Goal: Task Accomplishment & Management: Complete application form

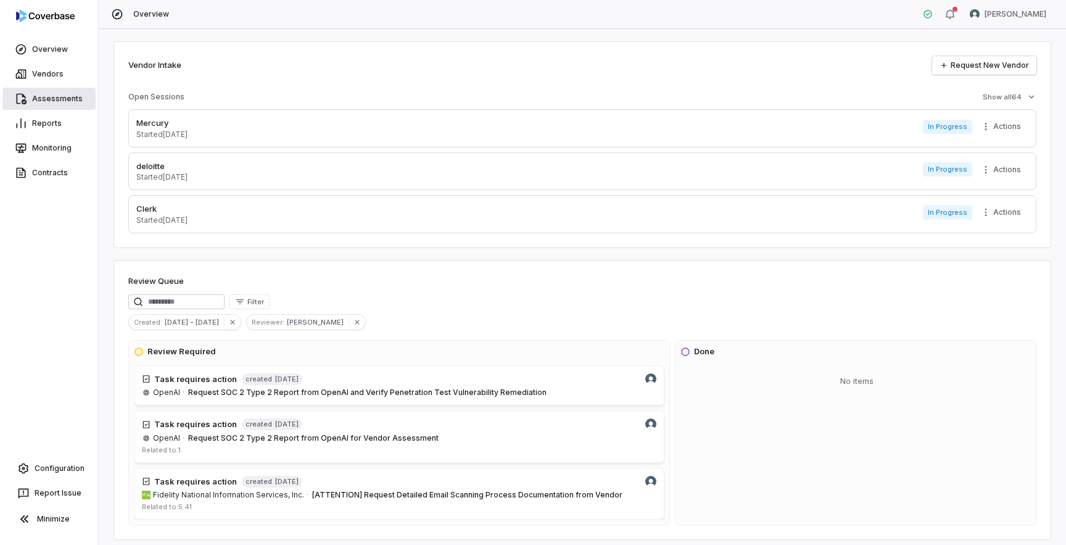
click at [57, 99] on link "Assessments" at bounding box center [48, 99] width 93 height 22
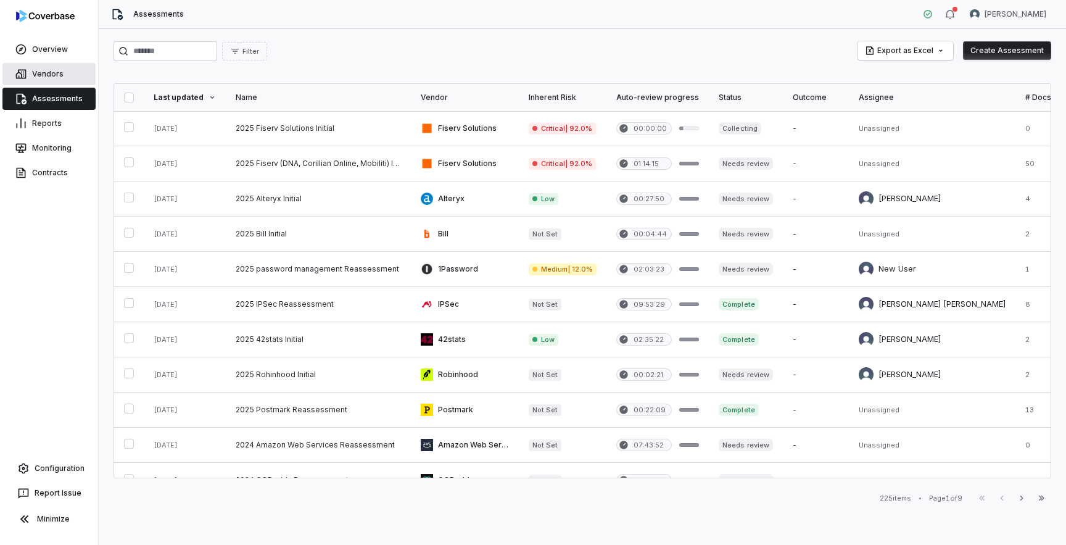
click at [63, 79] on link "Vendors" at bounding box center [48, 74] width 93 height 22
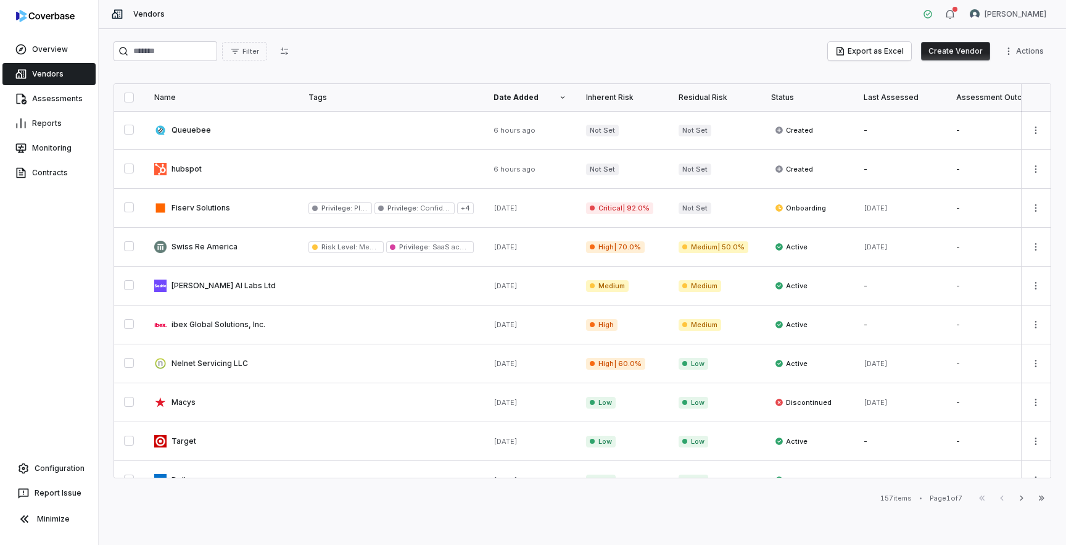
click at [959, 54] on button "Create Vendor" at bounding box center [955, 51] width 69 height 19
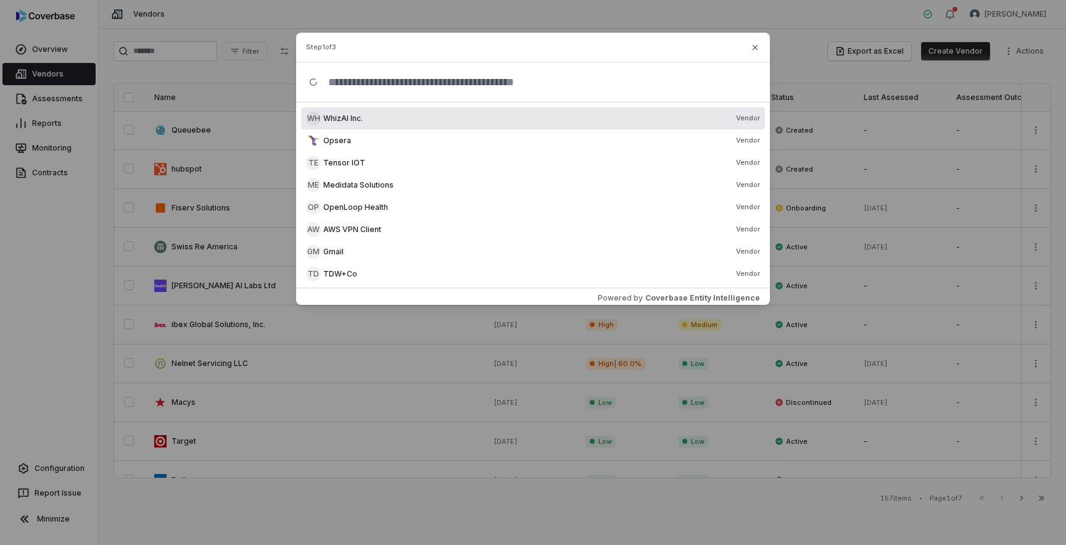
click at [595, 86] on input "text" at bounding box center [537, 81] width 439 height 39
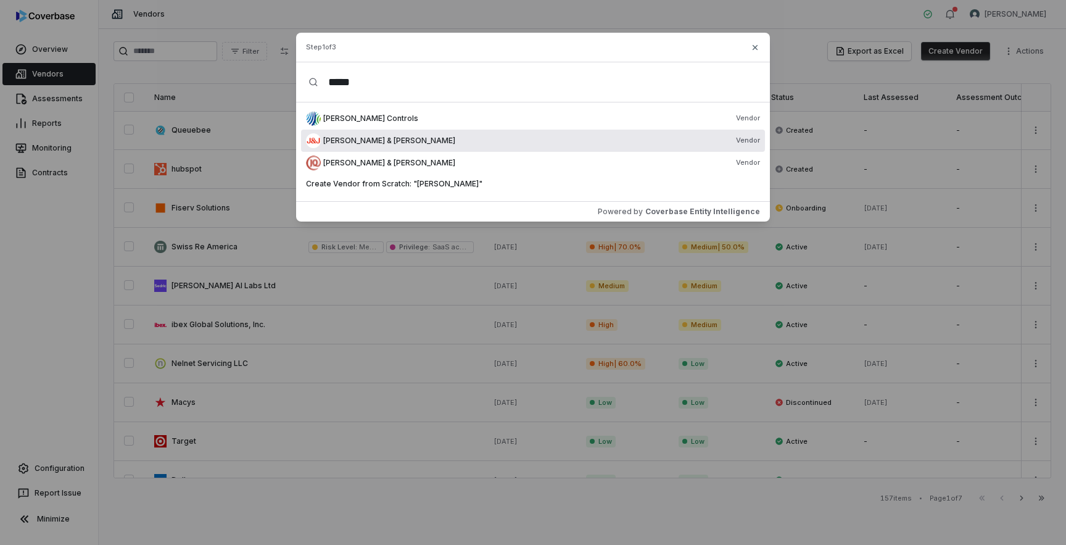
type input "*****"
click at [466, 138] on div "Johnson & Johnson Vendor" at bounding box center [541, 141] width 437 height 10
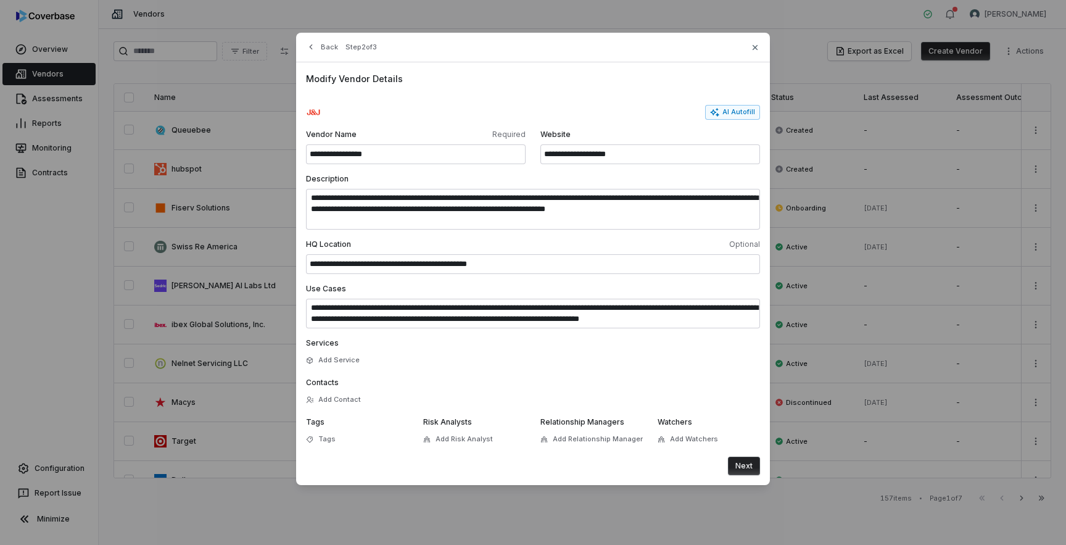
click at [745, 470] on button "Next" at bounding box center [744, 466] width 32 height 19
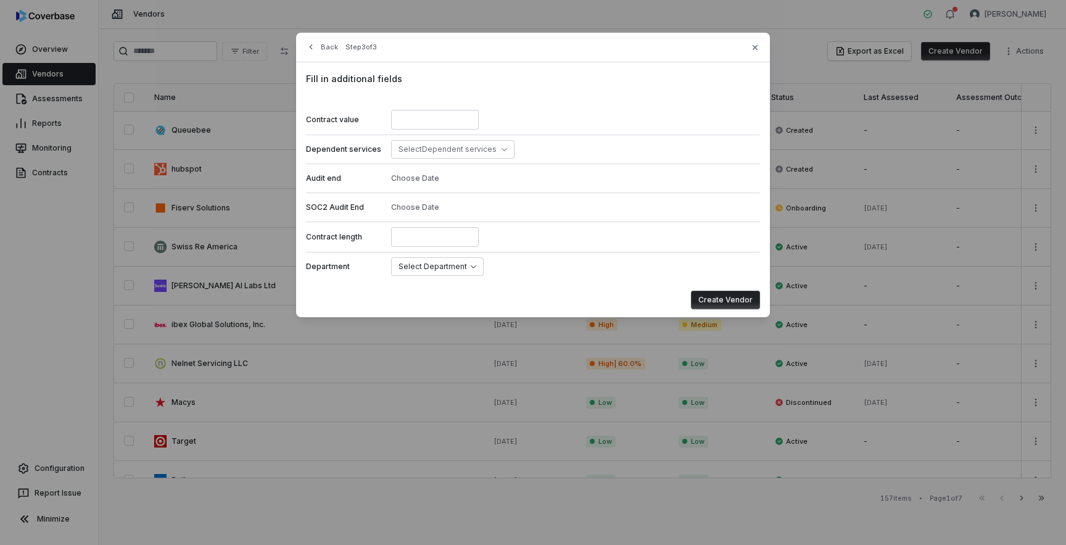
click at [720, 308] on div "Fill in additional fields Contract value Dependent services Select Dependent se…" at bounding box center [533, 190] width 474 height 257
click at [723, 301] on button "Create Vendor" at bounding box center [725, 300] width 69 height 19
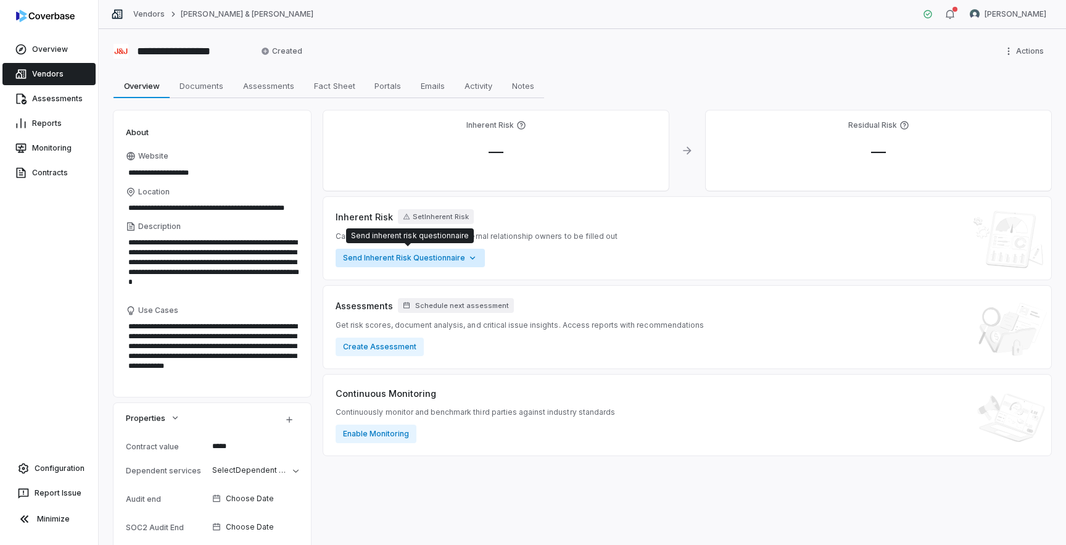
click at [433, 258] on html "**********" at bounding box center [533, 272] width 1066 height 545
click at [370, 352] on html "**********" at bounding box center [533, 272] width 1066 height 545
click at [379, 346] on button "Create Assessment" at bounding box center [380, 347] width 88 height 19
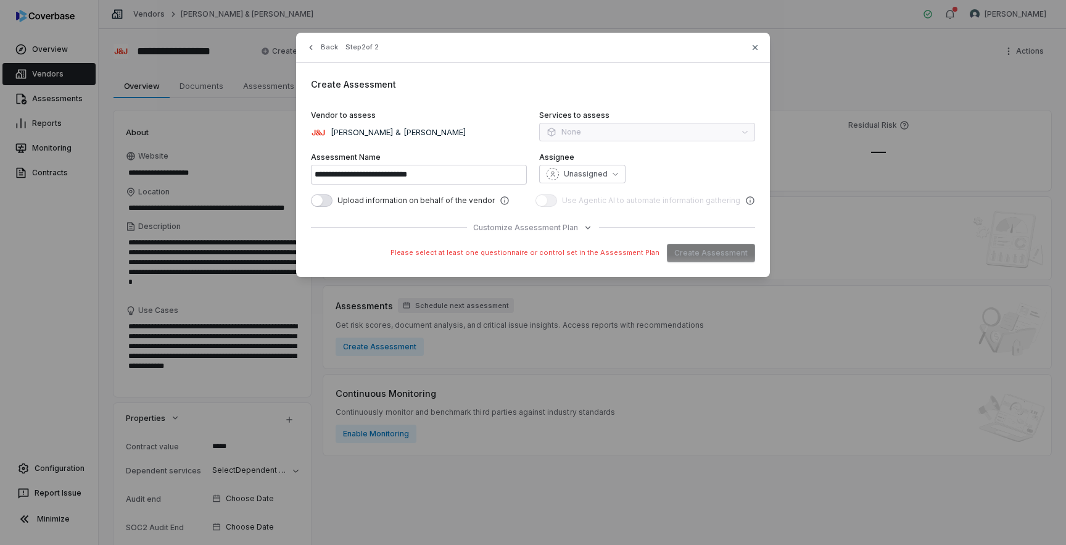
type input "**********"
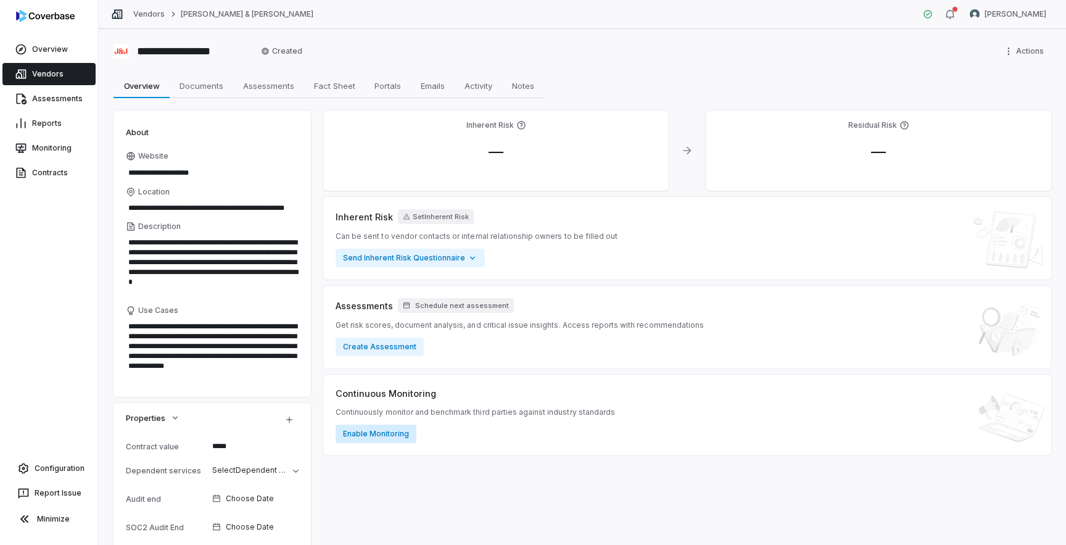
click at [369, 434] on button "Enable Monitoring" at bounding box center [376, 434] width 81 height 19
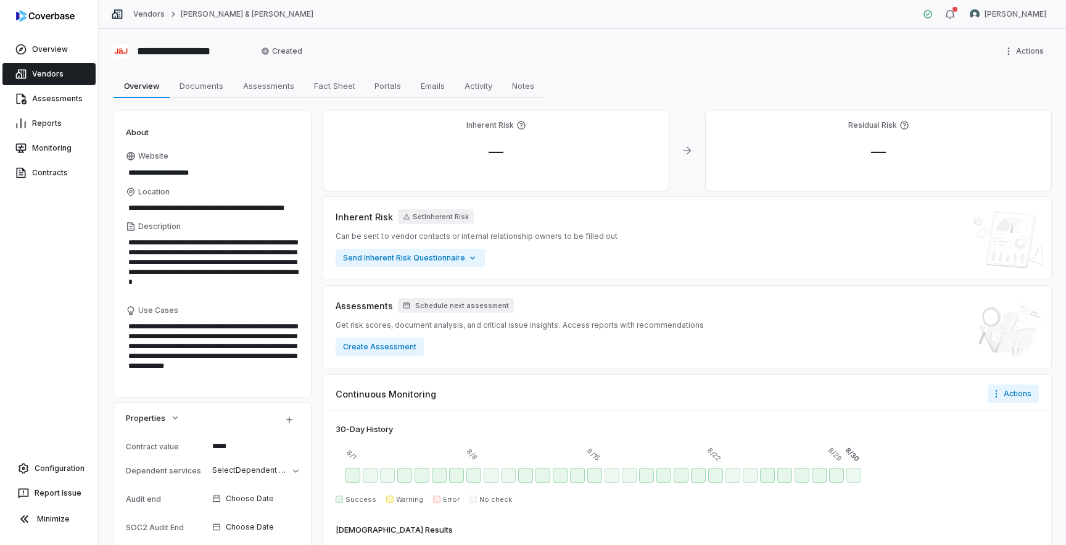
scroll to position [115, 0]
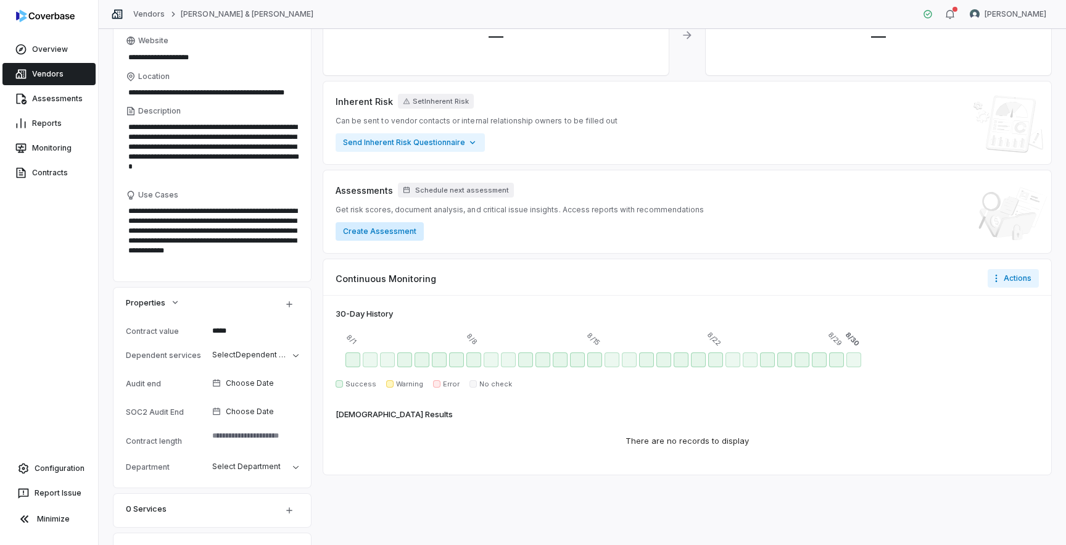
click at [398, 238] on button "Create Assessment" at bounding box center [380, 231] width 88 height 19
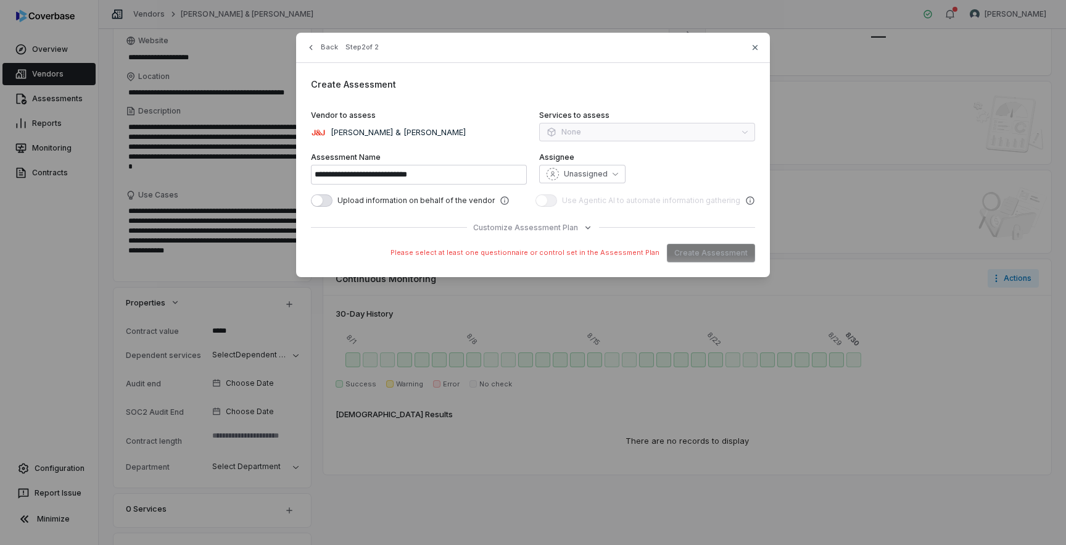
type textarea "*"
click at [320, 201] on span "button" at bounding box center [317, 200] width 11 height 11
click at [586, 227] on icon "button" at bounding box center [588, 227] width 5 height 3
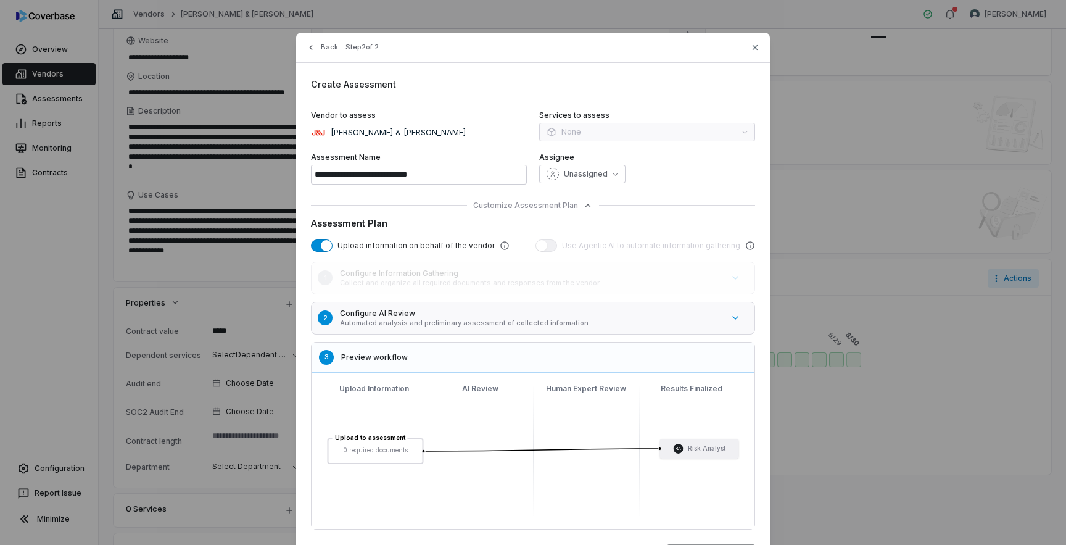
scroll to position [65, 0]
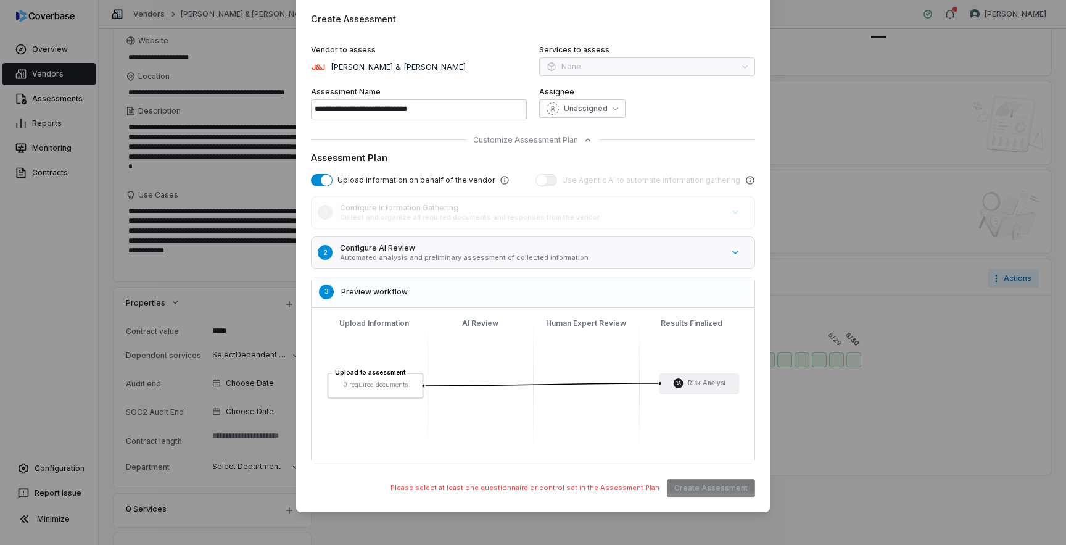
click at [373, 245] on h5 "Configure AI Review" at bounding box center [531, 248] width 383 height 10
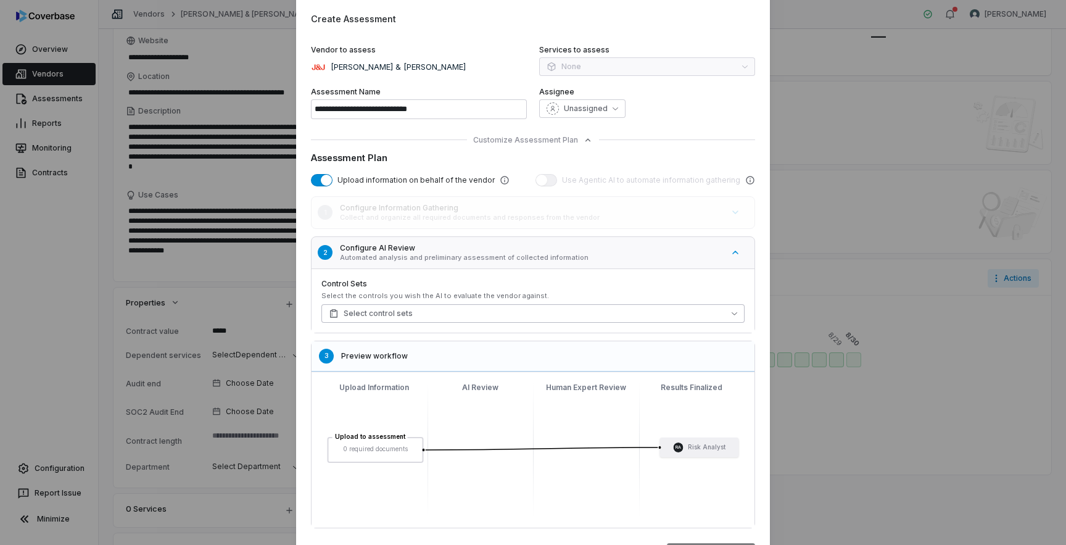
click at [391, 312] on span "Select control sets" at bounding box center [371, 314] width 84 height 10
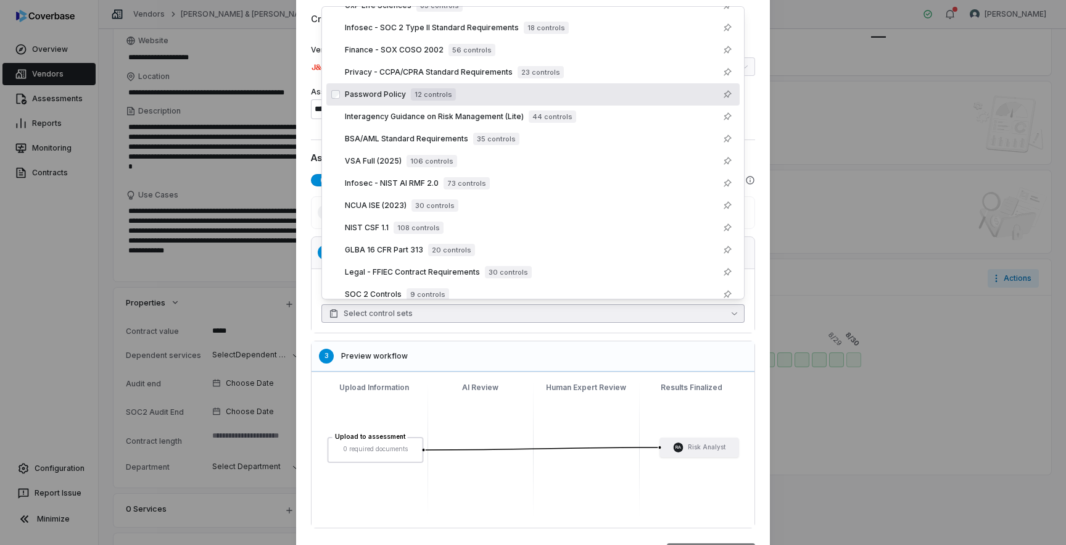
scroll to position [72, 0]
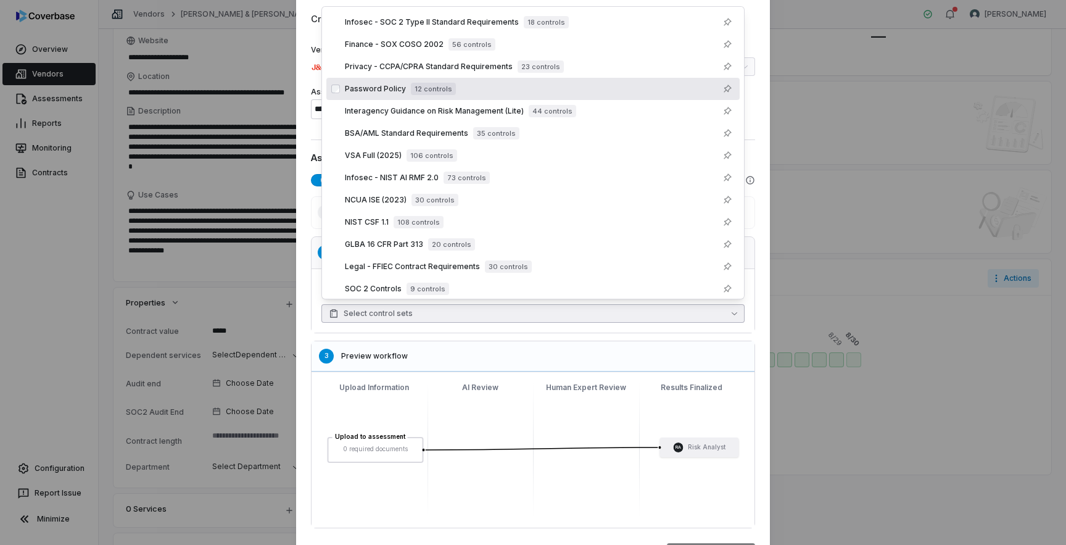
click at [382, 80] on div "Password Policy 12 controls" at bounding box center [532, 89] width 413 height 22
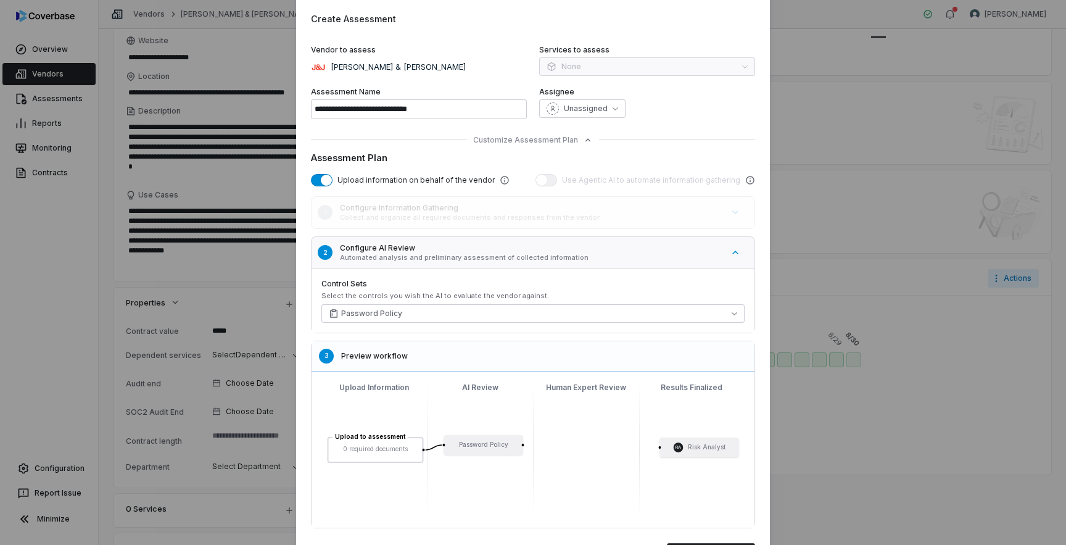
click at [576, 334] on div "1 Configure Information Gathering Collect and organize all required documents a…" at bounding box center [533, 362] width 444 height 332
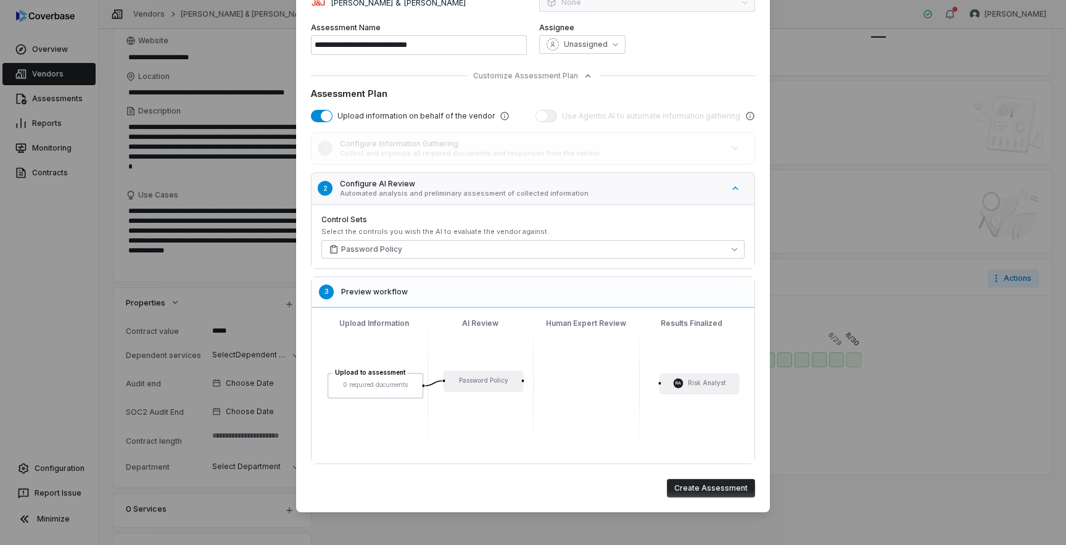
click at [705, 483] on button "Create Assessment" at bounding box center [711, 488] width 88 height 19
type input "**********"
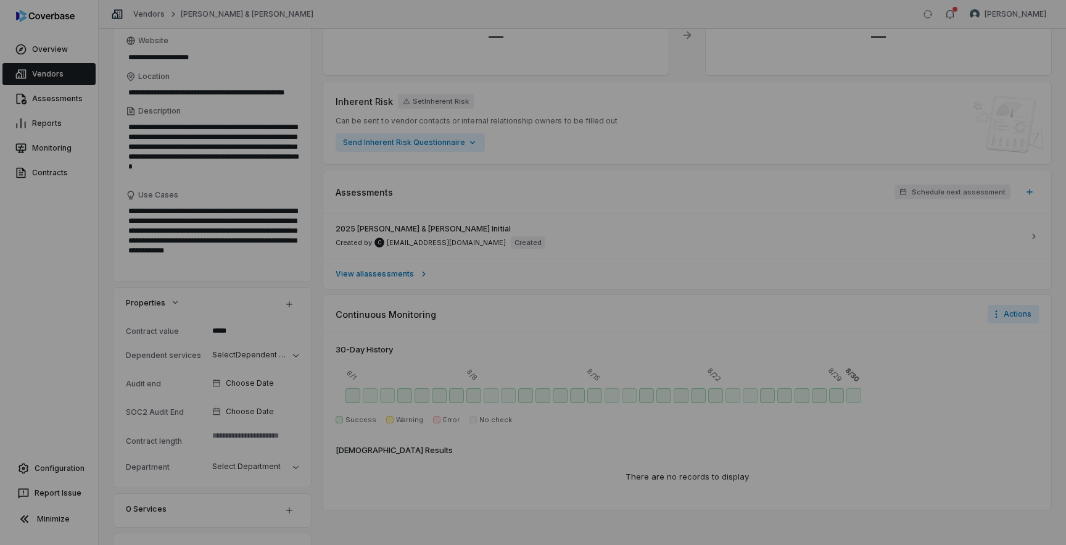
scroll to position [0, 0]
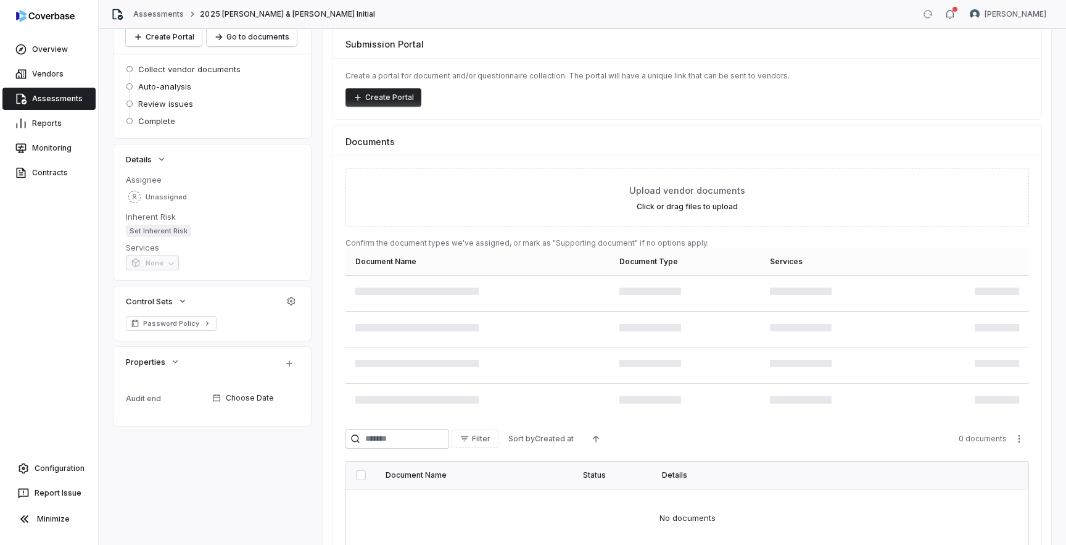
scroll to position [111, 0]
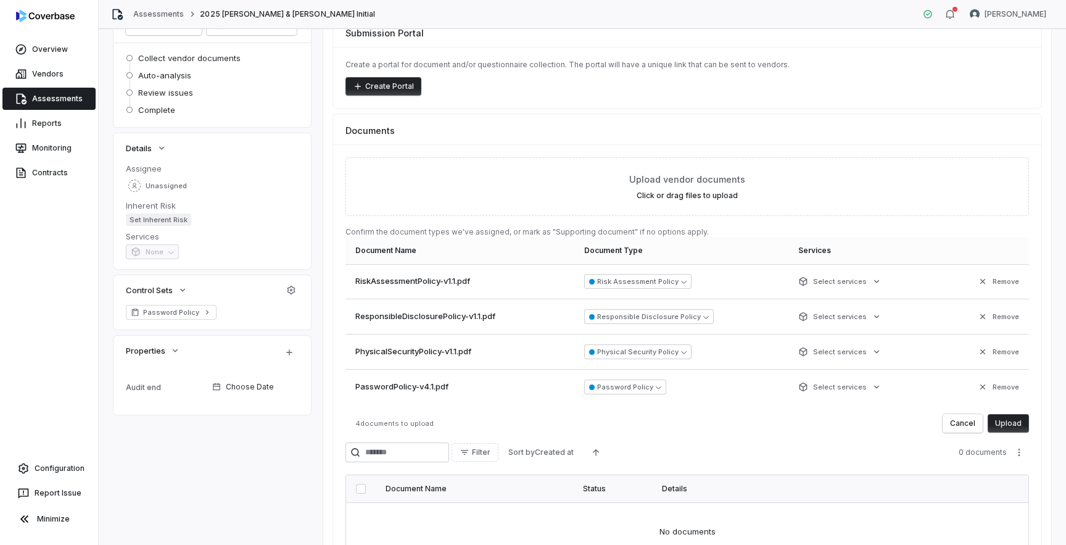
click at [1016, 428] on button "Upload" at bounding box center [1008, 423] width 41 height 19
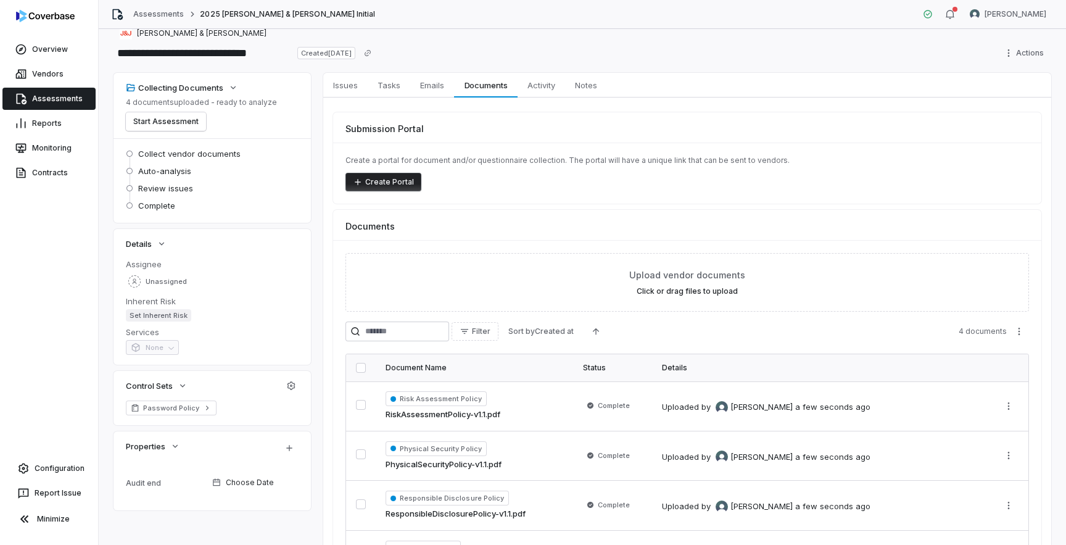
scroll to position [0, 0]
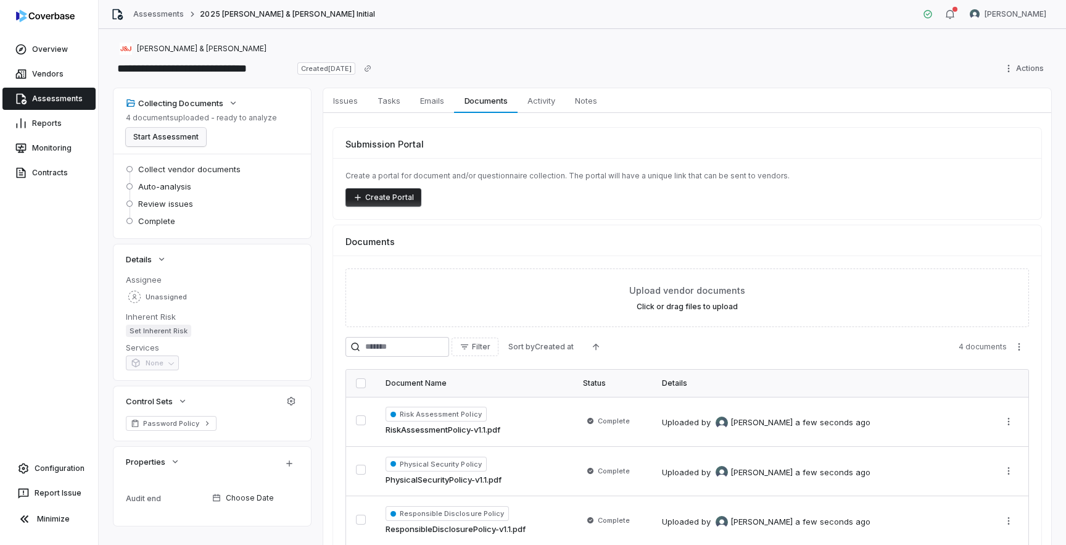
click at [189, 135] on button "Start Assessment" at bounding box center [166, 137] width 80 height 19
click at [164, 140] on button "Start Assessment" at bounding box center [166, 137] width 80 height 19
click at [184, 136] on button "Start Assessment" at bounding box center [166, 137] width 80 height 19
click at [351, 112] on link "Issues Issues" at bounding box center [345, 100] width 44 height 25
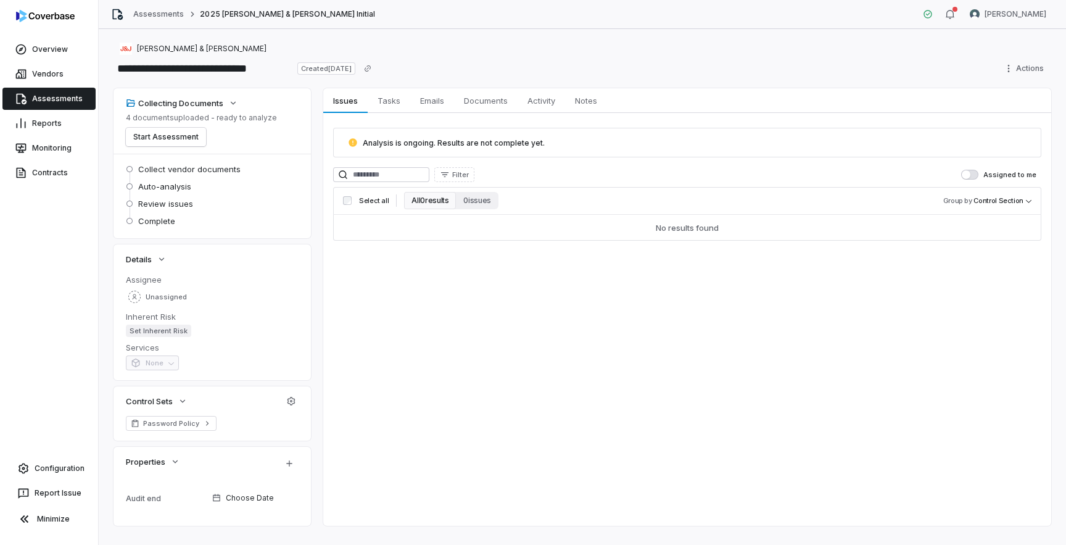
click at [209, 122] on p "4 documents uploaded - ready to analyze" at bounding box center [201, 118] width 151 height 10
click at [236, 102] on icon "button" at bounding box center [233, 103] width 10 height 10
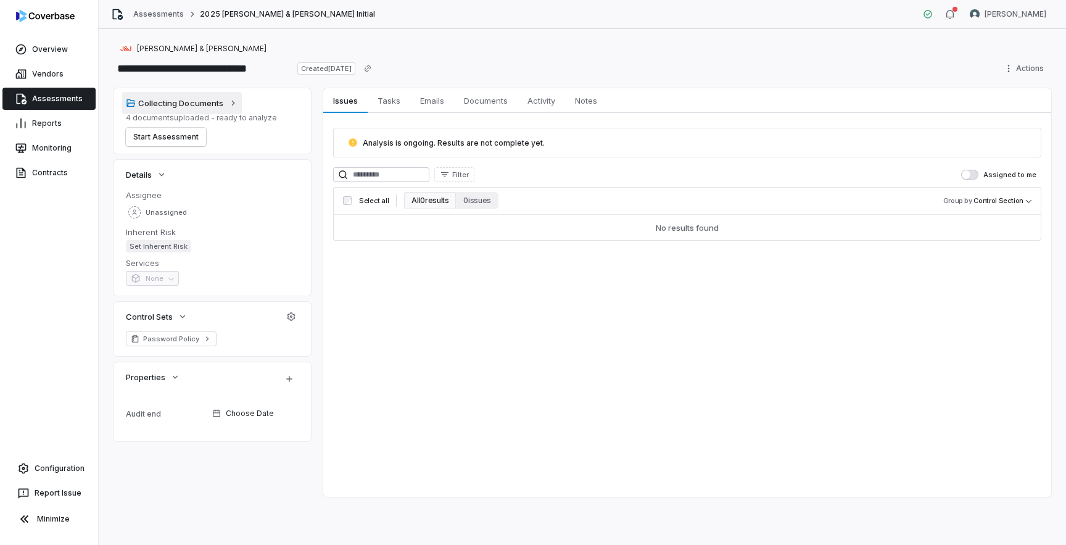
click at [236, 102] on icon "button" at bounding box center [233, 103] width 10 height 10
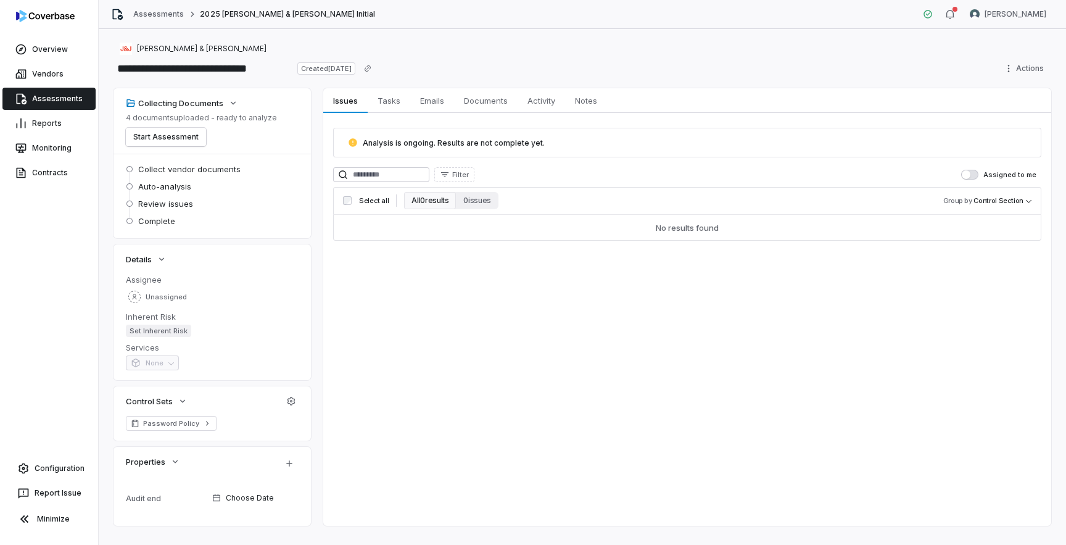
click at [196, 117] on p "4 documents uploaded - ready to analyze" at bounding box center [201, 118] width 151 height 10
click at [203, 122] on p "4 documents uploaded - ready to analyze" at bounding box center [201, 118] width 151 height 10
click at [387, 99] on span "Tasks" at bounding box center [389, 101] width 33 height 16
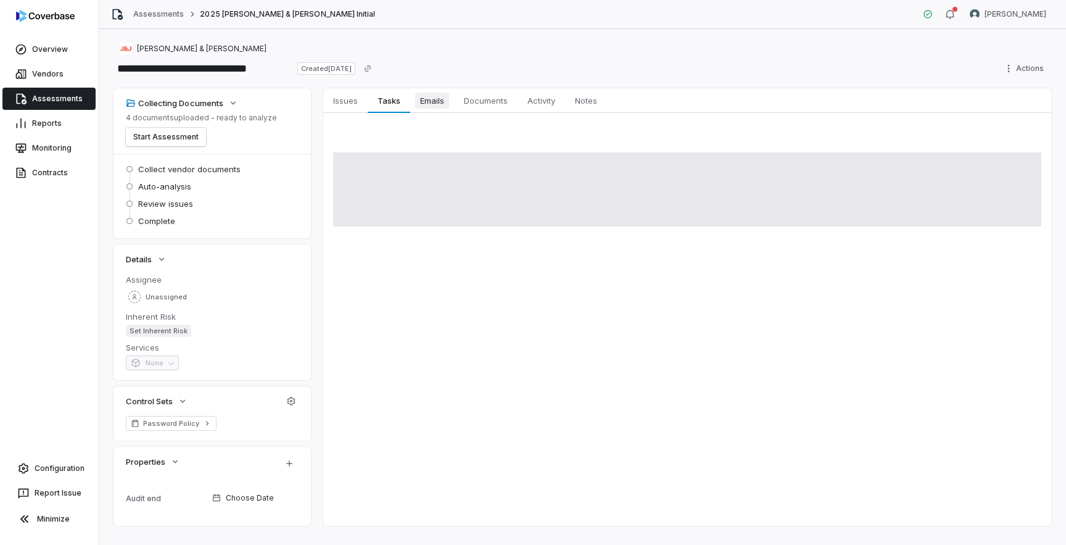
click at [435, 100] on span "Emails" at bounding box center [432, 101] width 34 height 16
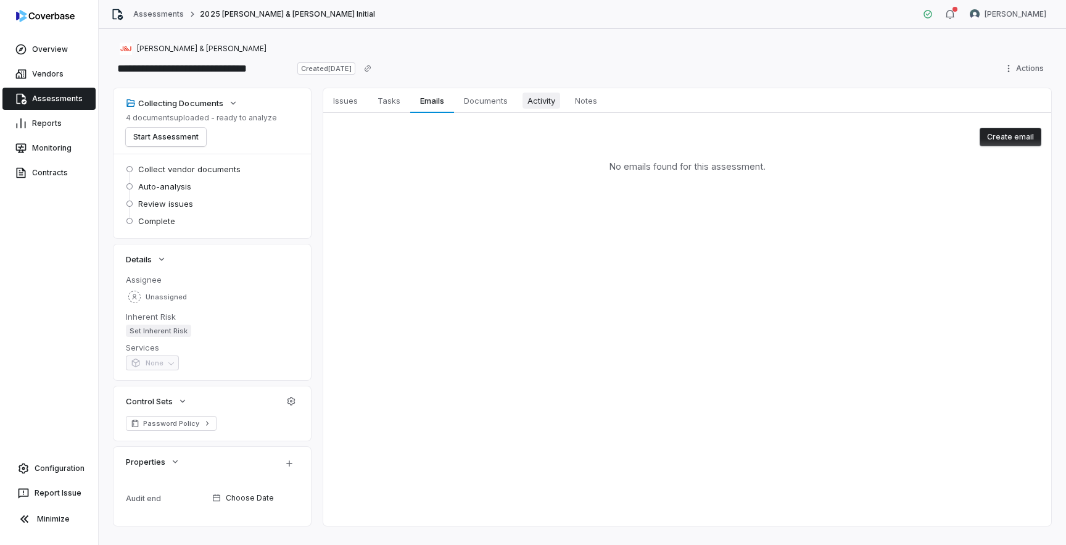
click at [521, 101] on link "Activity Activity" at bounding box center [542, 100] width 48 height 25
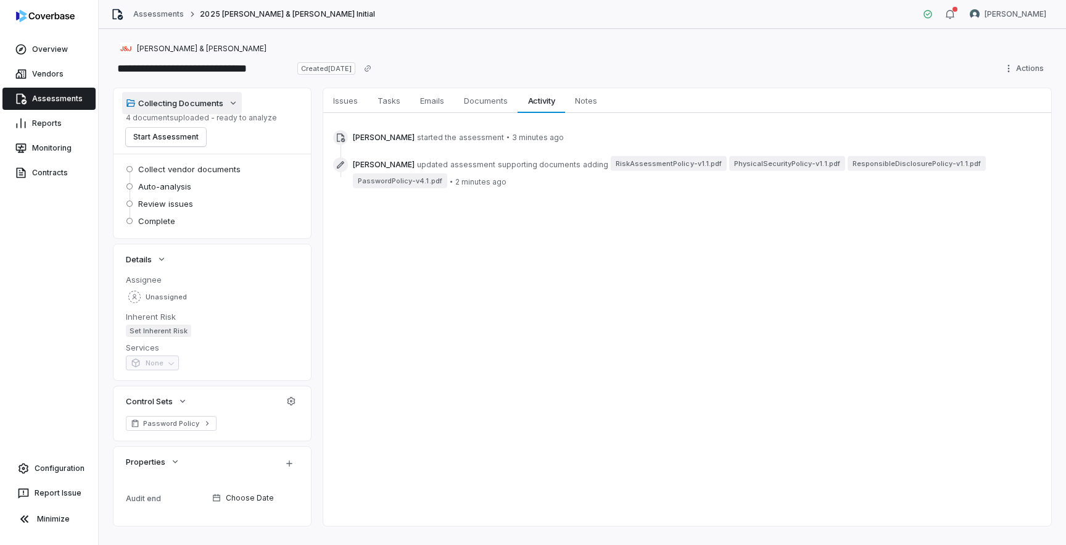
click at [236, 104] on icon "button" at bounding box center [233, 103] width 10 height 10
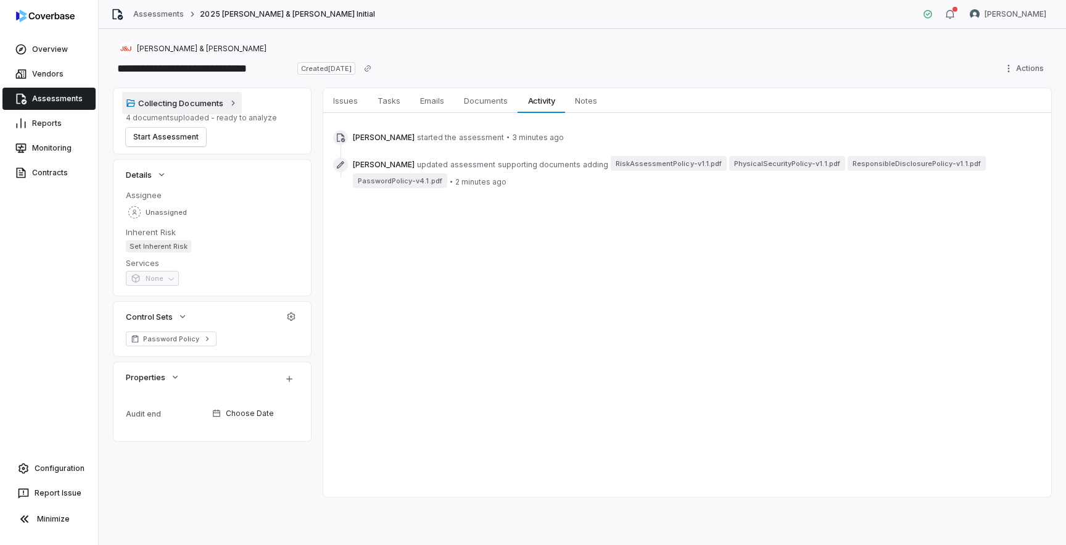
click at [236, 104] on icon "button" at bounding box center [233, 103] width 10 height 10
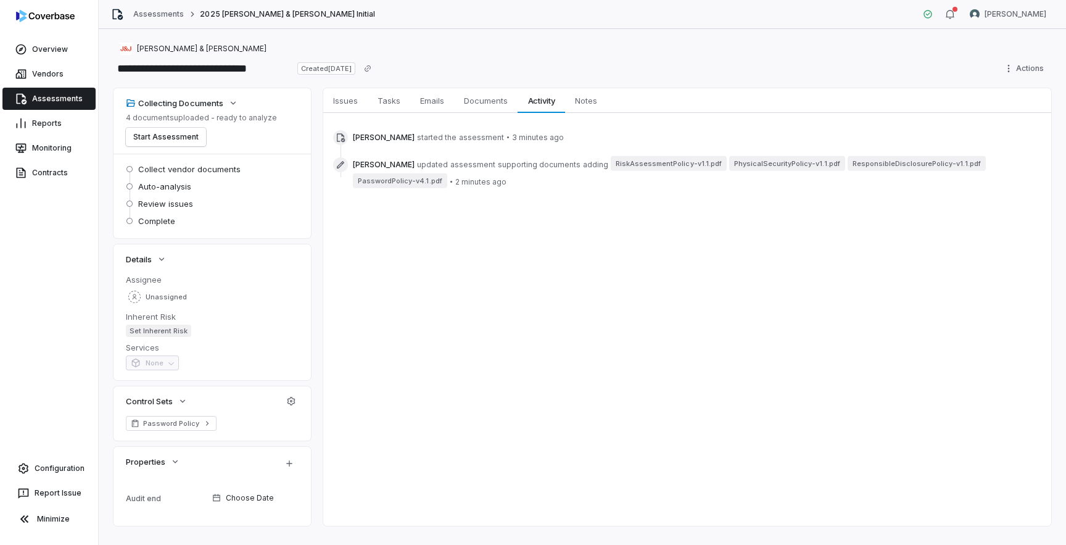
click at [272, 140] on div "Collecting Documents 4 documents uploaded - ready to analyze Start Assessment" at bounding box center [212, 121] width 173 height 51
click at [341, 101] on span "Issues" at bounding box center [345, 101] width 35 height 16
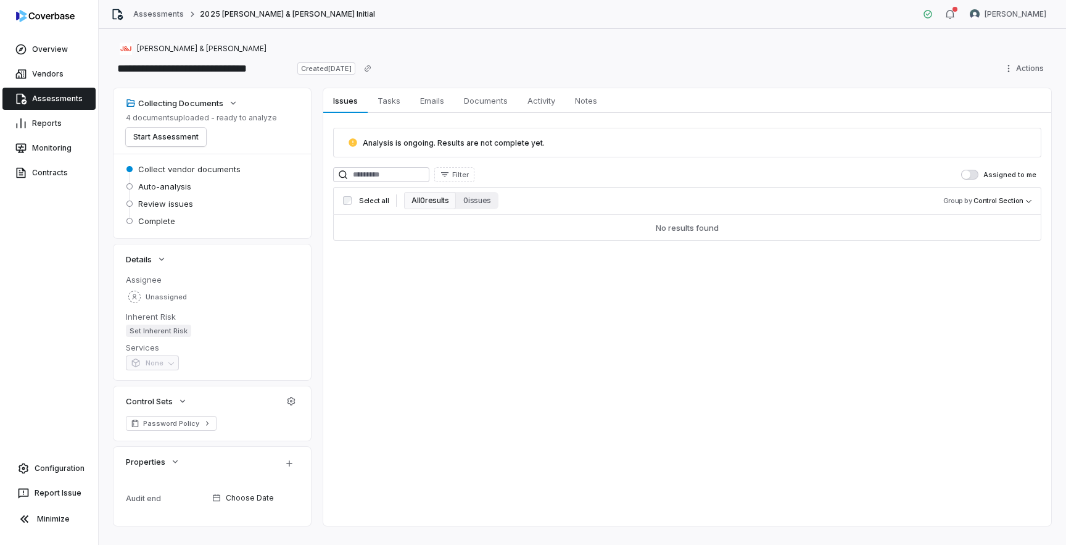
click at [392, 305] on div "Issues Issues Tasks Tasks Emails Emails Documents Documents Activity Activity N…" at bounding box center [687, 306] width 728 height 437
click at [541, 102] on span "Activity" at bounding box center [542, 101] width 38 height 16
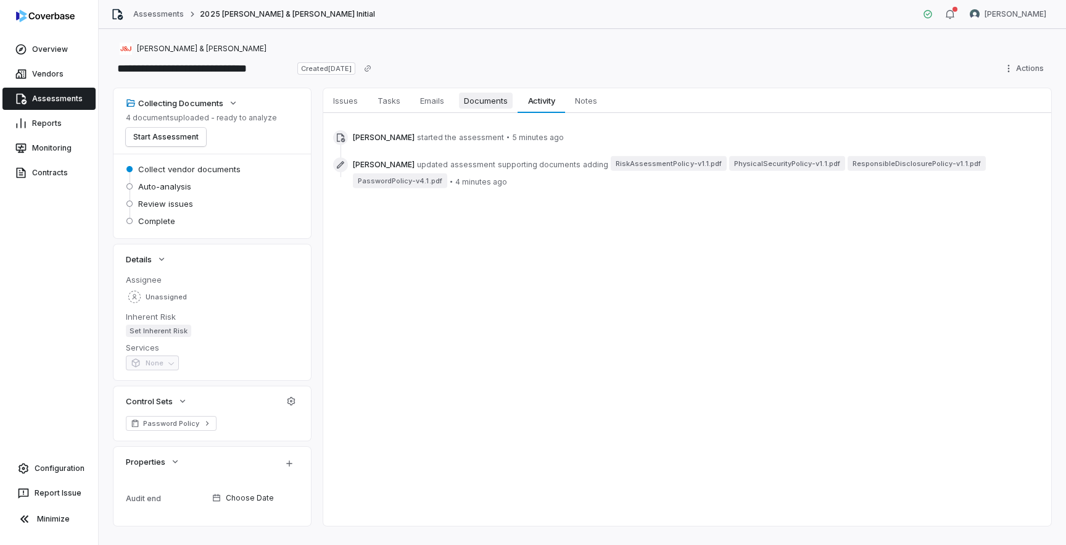
click at [497, 105] on span "Documents" at bounding box center [486, 101] width 54 height 16
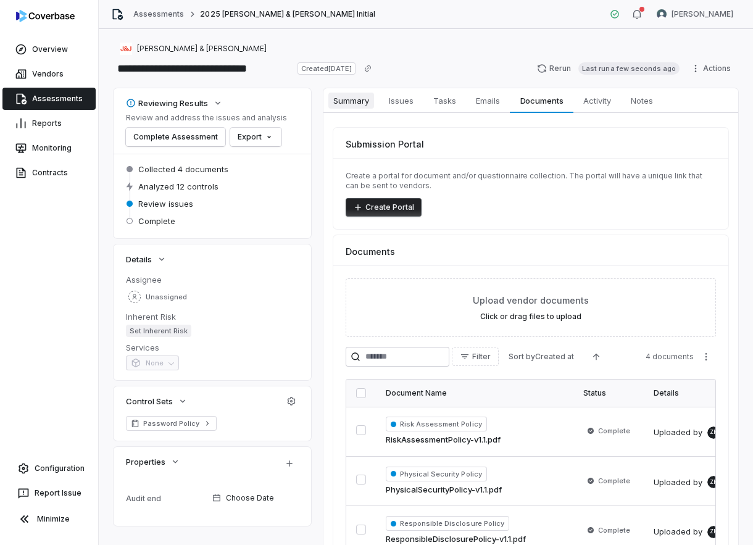
click at [347, 104] on span "Summary" at bounding box center [351, 101] width 46 height 16
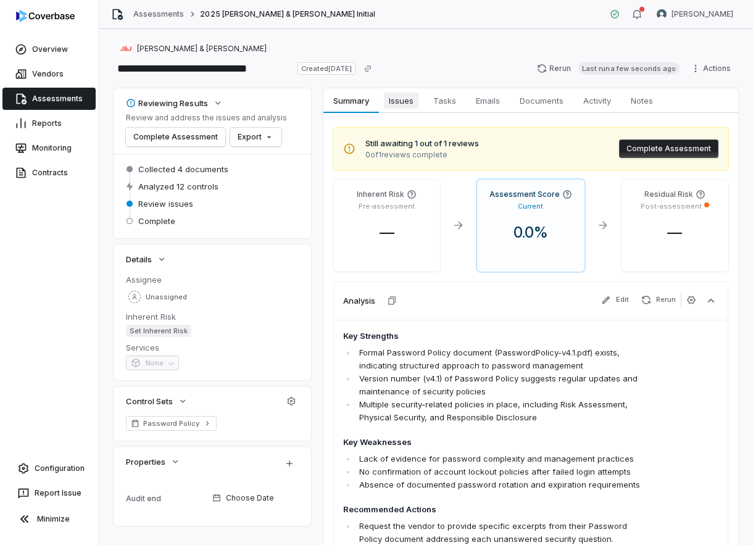
click at [399, 91] on link "Issues Issues" at bounding box center [401, 100] width 44 height 25
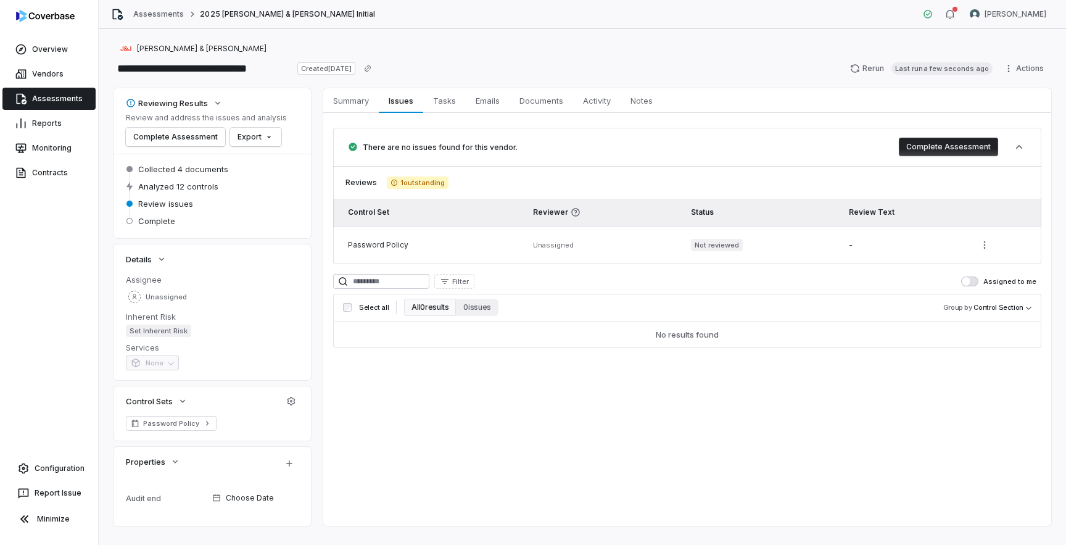
click at [462, 406] on div "Summary Summary Issues Issues Tasks Tasks Emails Emails Documents Documents Act…" at bounding box center [687, 306] width 728 height 437
click at [478, 307] on button "0 issues" at bounding box center [477, 307] width 42 height 17
click at [425, 312] on button "All 0 results" at bounding box center [430, 307] width 52 height 17
click at [426, 307] on button "All 0 results" at bounding box center [430, 307] width 52 height 17
click at [475, 310] on button "0 issues" at bounding box center [477, 307] width 42 height 17
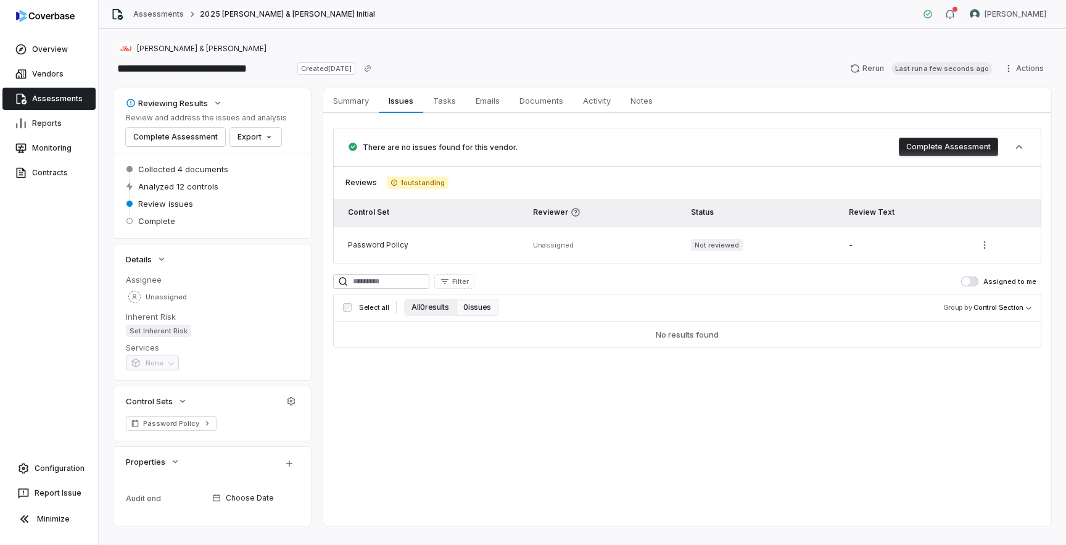
click at [428, 312] on button "All 0 results" at bounding box center [430, 307] width 52 height 17
click at [974, 284] on button "Assigned to me" at bounding box center [969, 281] width 17 height 10
click at [972, 281] on span "button" at bounding box center [973, 281] width 9 height 9
click at [595, 102] on span "Activity" at bounding box center [597, 101] width 38 height 16
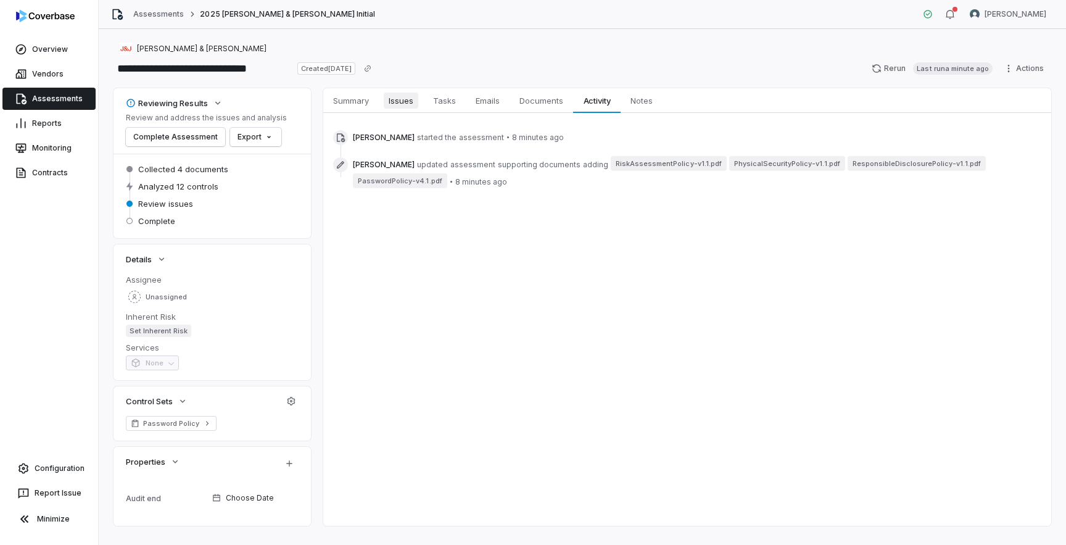
click at [400, 100] on span "Issues" at bounding box center [401, 101] width 35 height 16
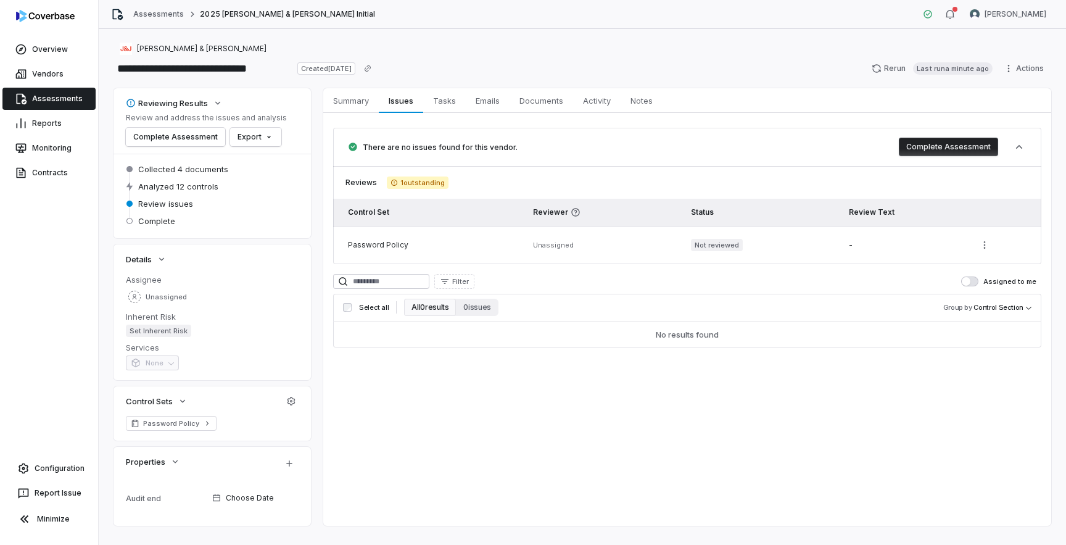
click at [423, 306] on button "All 0 results" at bounding box center [430, 307] width 52 height 17
click at [475, 309] on button "0 issues" at bounding box center [477, 307] width 42 height 17
click at [170, 421] on span "Password Policy" at bounding box center [171, 423] width 56 height 10
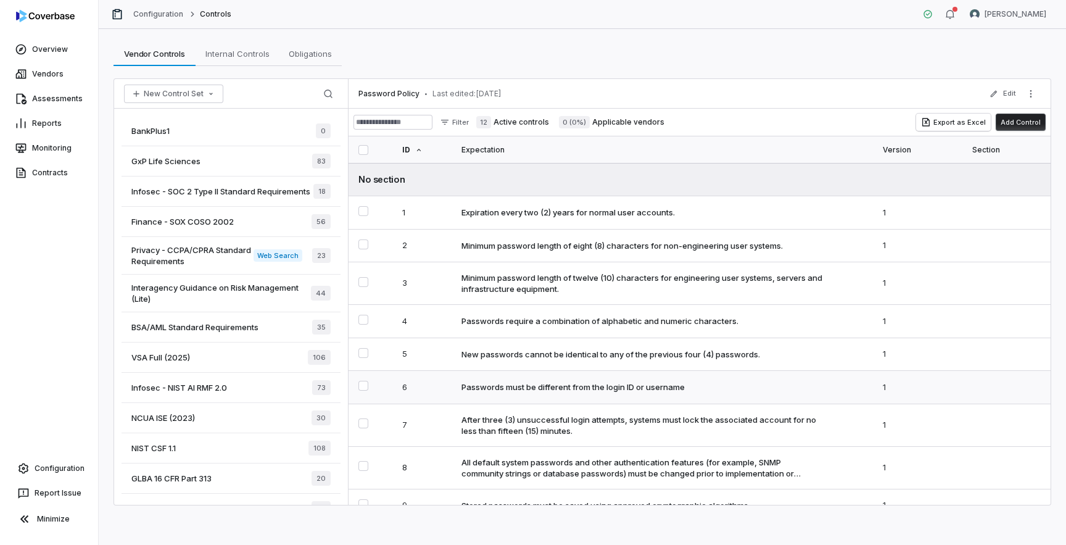
scroll to position [143, 0]
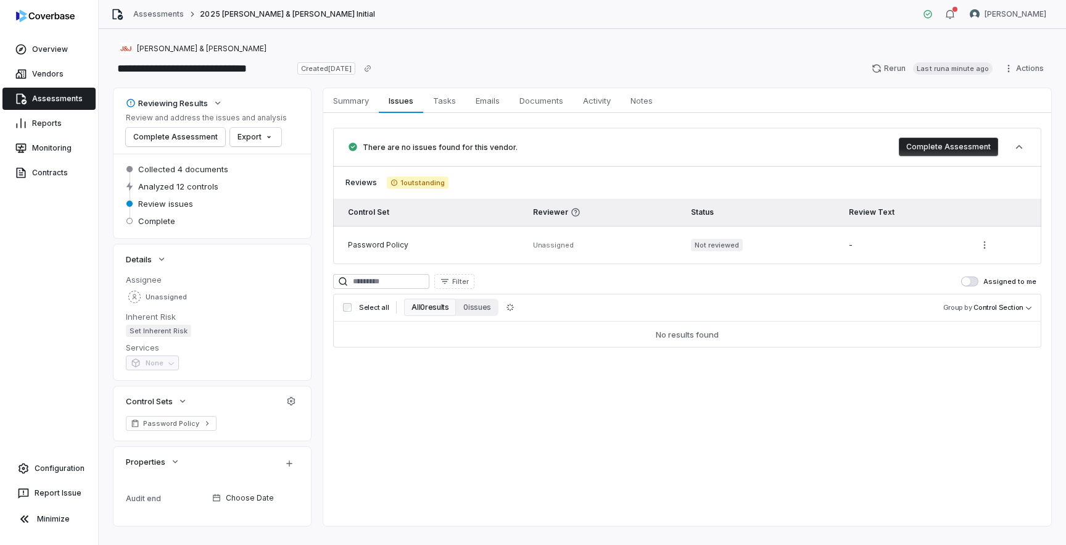
click at [426, 439] on div "Summary Summary Issues Issues Tasks Tasks Emails Emails Documents Documents Act…" at bounding box center [687, 306] width 728 height 437
click at [472, 305] on button "0 issues" at bounding box center [477, 307] width 42 height 17
click at [431, 304] on button "All 0 results" at bounding box center [430, 307] width 52 height 17
click at [469, 305] on button "0 issues" at bounding box center [477, 307] width 42 height 17
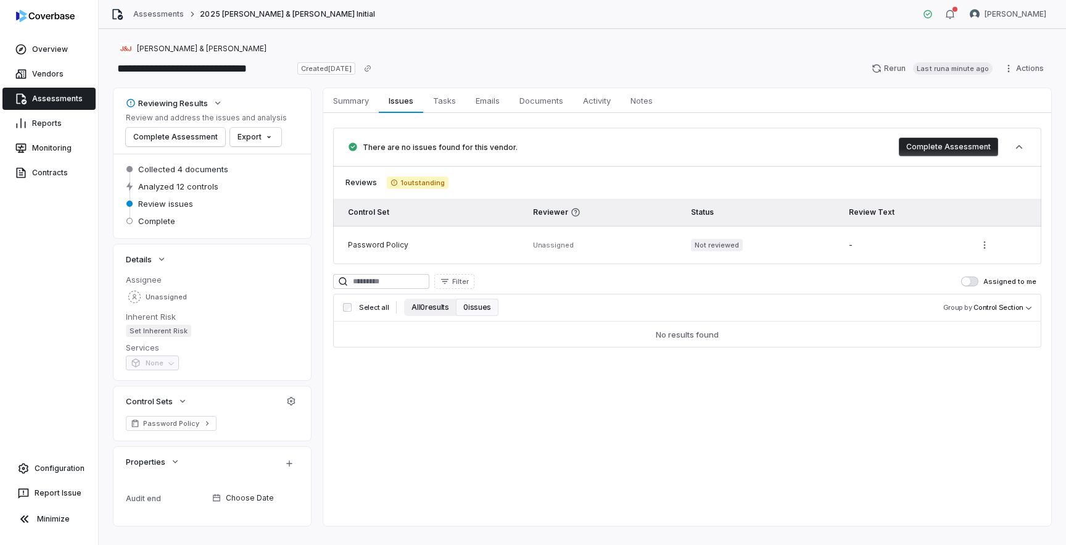
click at [425, 310] on button "All 0 results" at bounding box center [430, 307] width 52 height 17
click at [476, 310] on button "0 issues" at bounding box center [477, 307] width 42 height 17
click at [421, 308] on button "All 0 results" at bounding box center [430, 307] width 52 height 17
click at [480, 309] on button "0 issues" at bounding box center [477, 307] width 42 height 17
click at [473, 248] on div "Password Policy" at bounding box center [430, 245] width 165 height 10
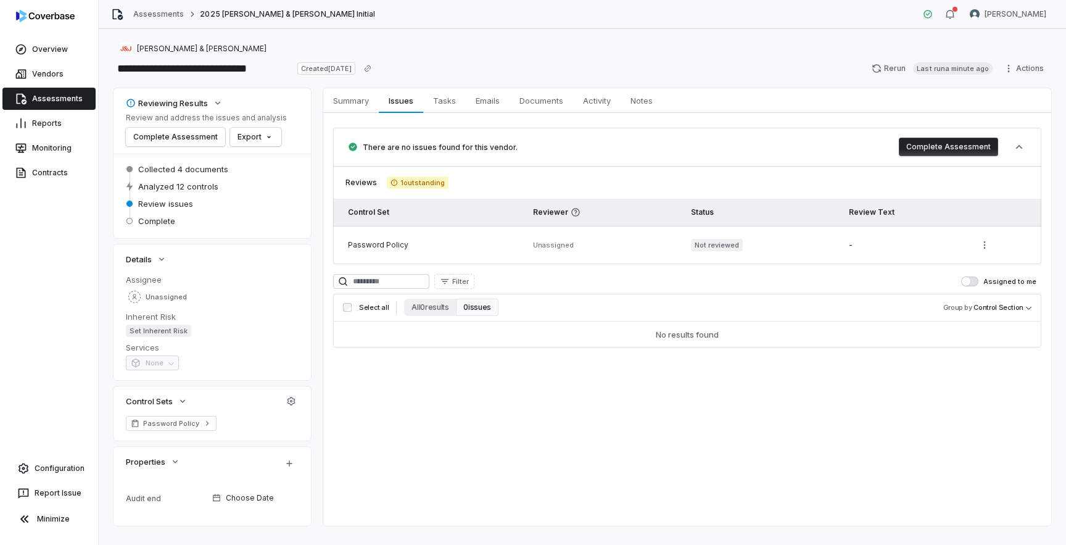
click at [473, 248] on div "Password Policy" at bounding box center [430, 245] width 165 height 10
click at [431, 302] on button "All 0 results" at bounding box center [430, 307] width 52 height 17
click at [483, 303] on button "0 issues" at bounding box center [477, 307] width 42 height 17
click at [558, 452] on div "Summary Summary Issues Issues Tasks Tasks Emails Emails Documents Documents Act…" at bounding box center [687, 306] width 728 height 437
click at [550, 102] on span "Documents" at bounding box center [542, 101] width 54 height 16
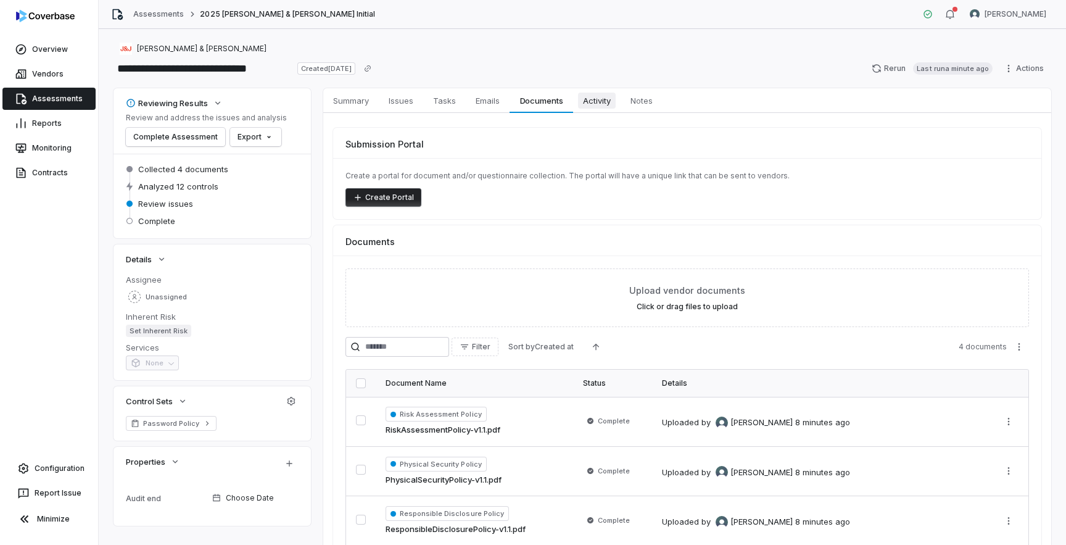
click at [591, 101] on span "Activity" at bounding box center [597, 101] width 38 height 16
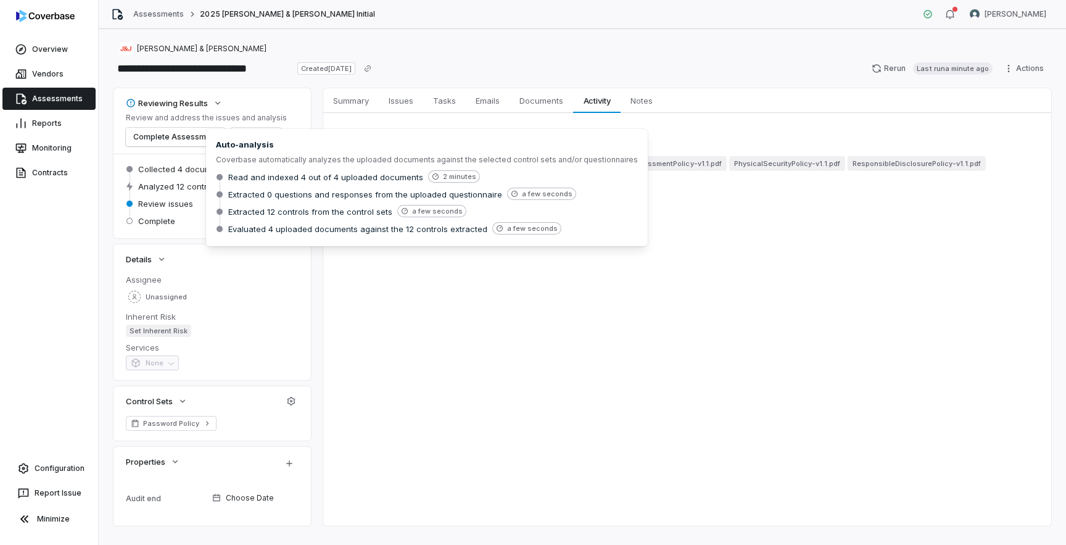
click at [288, 231] on span "Evaluated 4 uploaded documents against the 12 controls extracted" at bounding box center [357, 228] width 259 height 11
click at [344, 256] on div "Summary Summary Issues Issues Tasks Tasks Emails Emails Documents Documents Act…" at bounding box center [687, 306] width 728 height 437
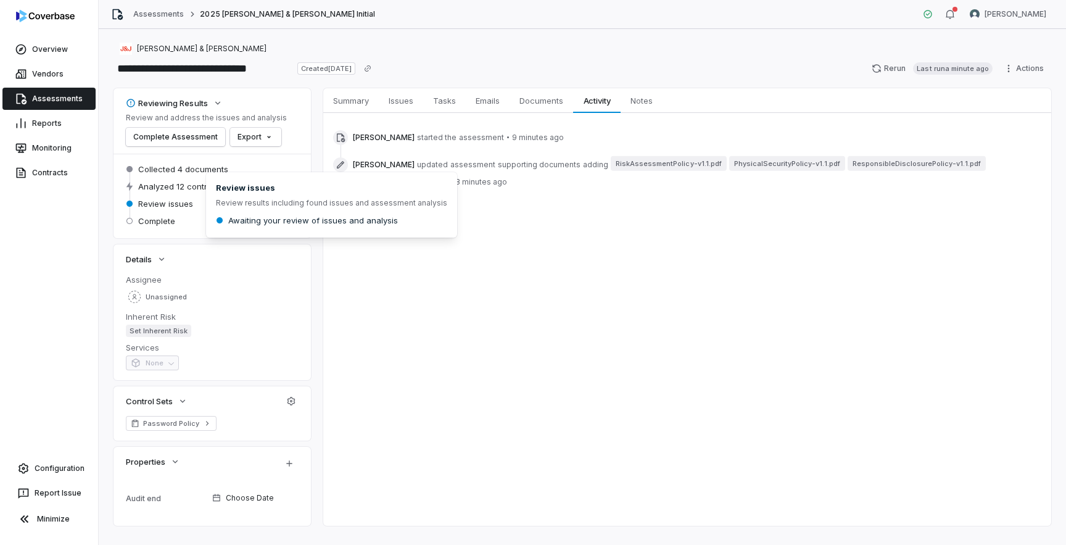
click at [165, 207] on span "Review issues" at bounding box center [165, 203] width 55 height 11
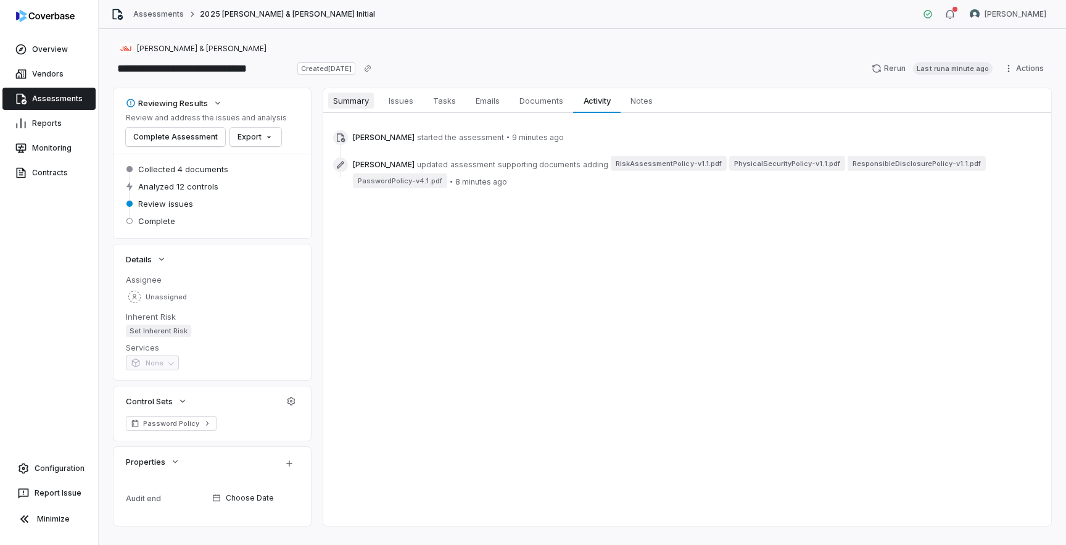
click at [338, 101] on span "Summary" at bounding box center [351, 101] width 46 height 16
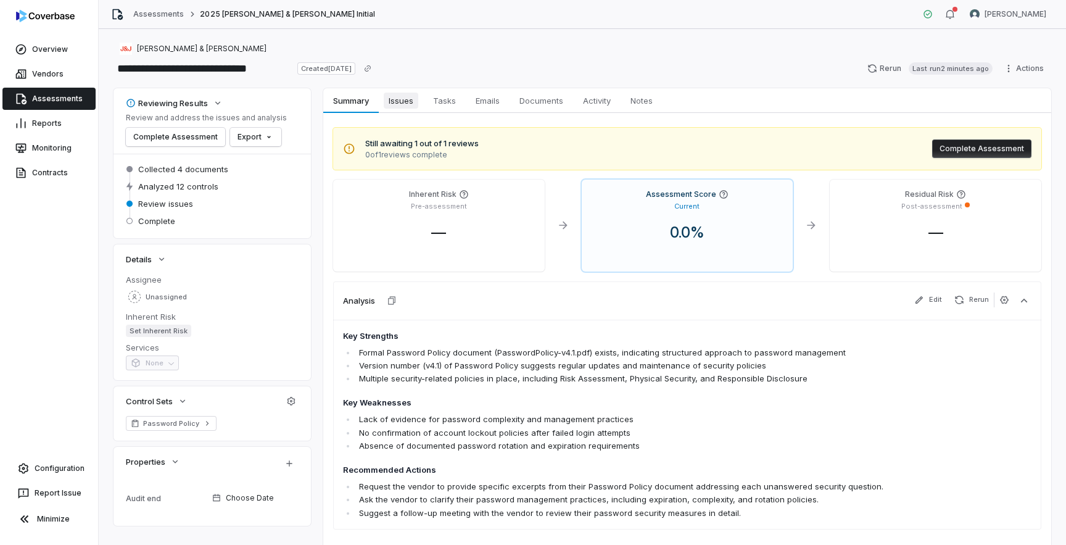
click at [405, 106] on span "Issues" at bounding box center [401, 101] width 35 height 16
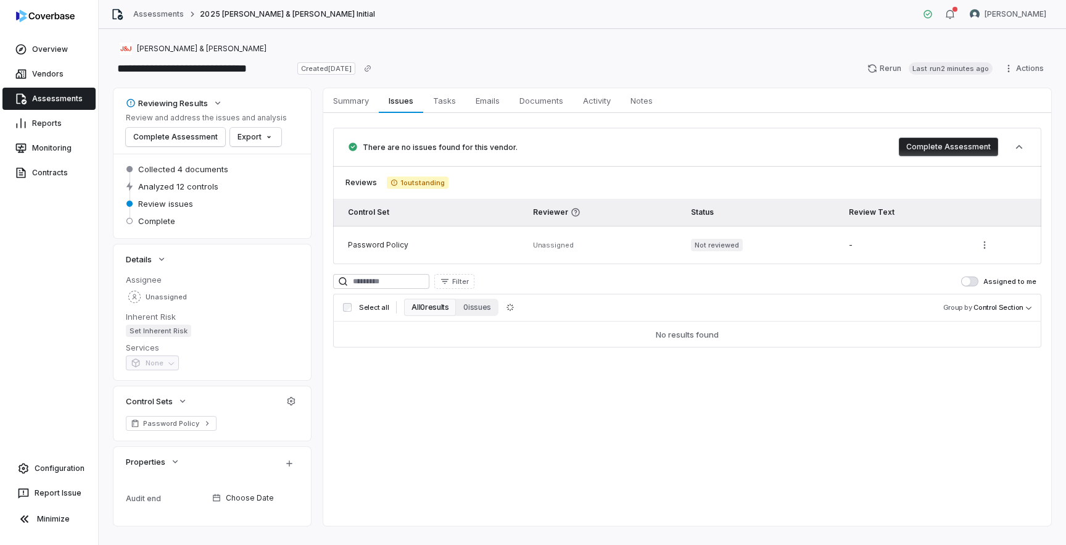
click at [686, 331] on div "No results found" at bounding box center [687, 334] width 63 height 11
click at [421, 305] on button "All 0 results" at bounding box center [430, 307] width 52 height 17
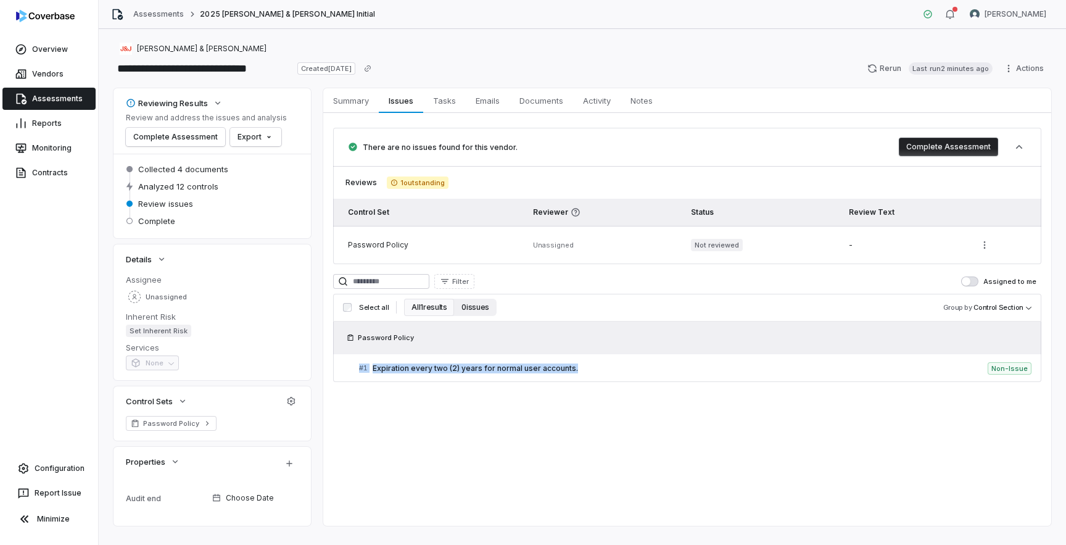
click at [473, 310] on button "0 issues" at bounding box center [475, 307] width 42 height 17
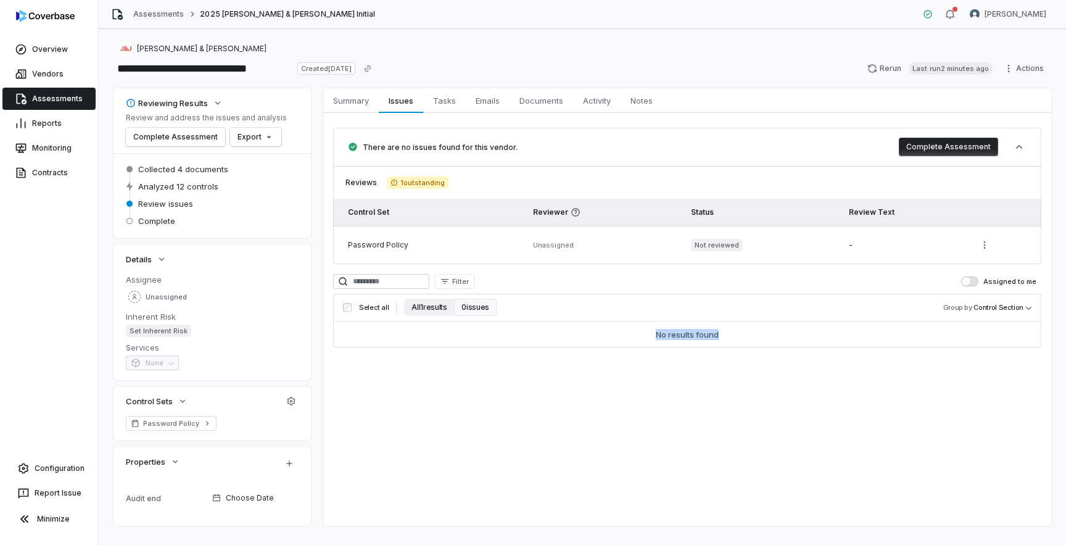
click at [431, 307] on button "All 1 results" at bounding box center [429, 307] width 50 height 17
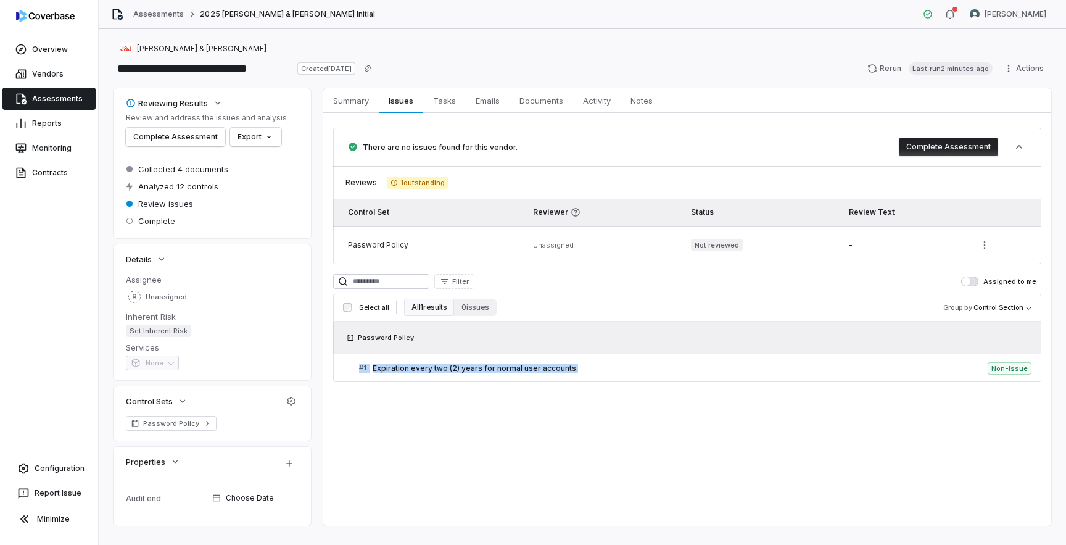
click at [506, 445] on div "Summary Summary Issues Issues Tasks Tasks Emails Emails Documents Documents Act…" at bounding box center [687, 306] width 728 height 437
click at [674, 455] on div "Summary Summary Issues 0 Issues 0 Tasks Tasks Emails Emails Documents Documents…" at bounding box center [687, 306] width 728 height 437
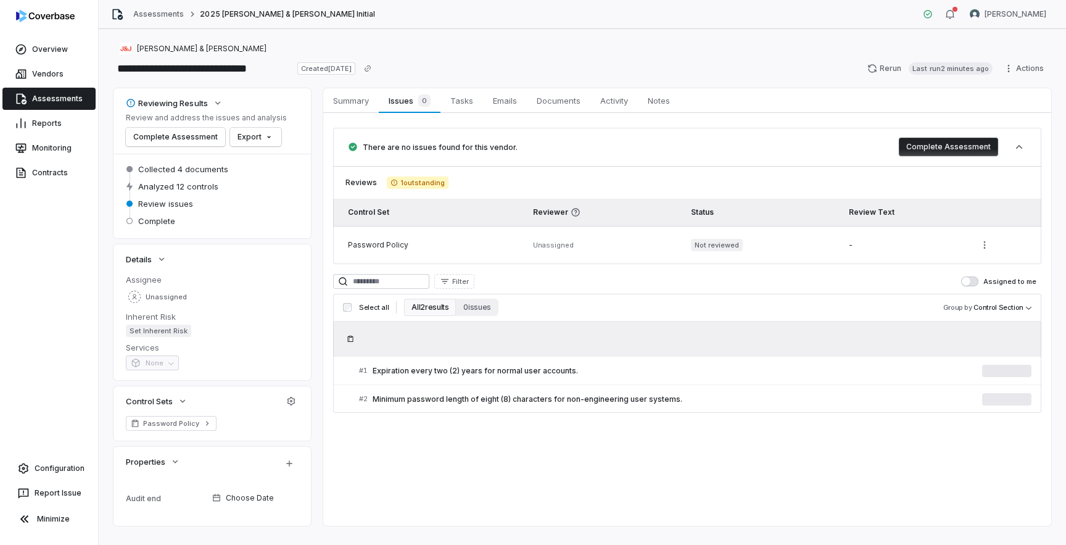
click at [674, 455] on div "Summary Summary Issues 0 Issues 0 Tasks Tasks Emails Emails Documents Documents…" at bounding box center [687, 306] width 728 height 437
click at [651, 397] on span "Minimum password length of eight (8) characters for non-engineering user system…" at bounding box center [684, 397] width 622 height 10
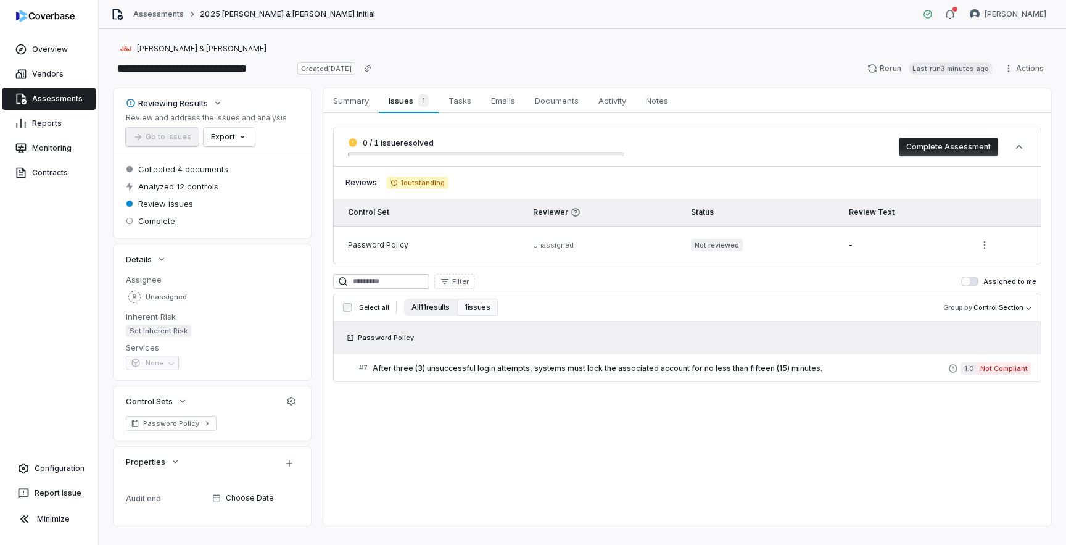
click at [432, 305] on button "All 11 results" at bounding box center [430, 307] width 53 height 17
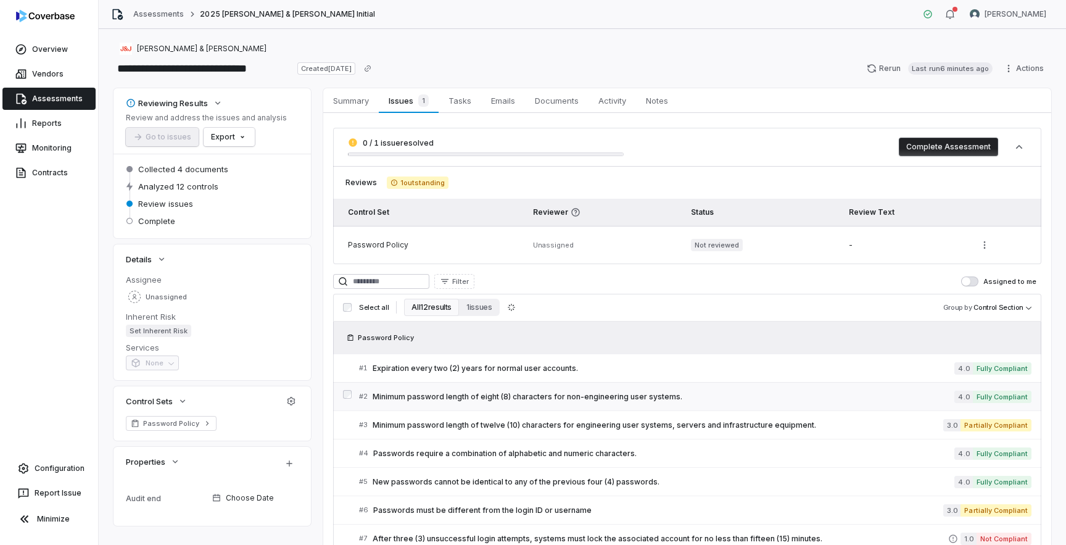
scroll to position [204, 0]
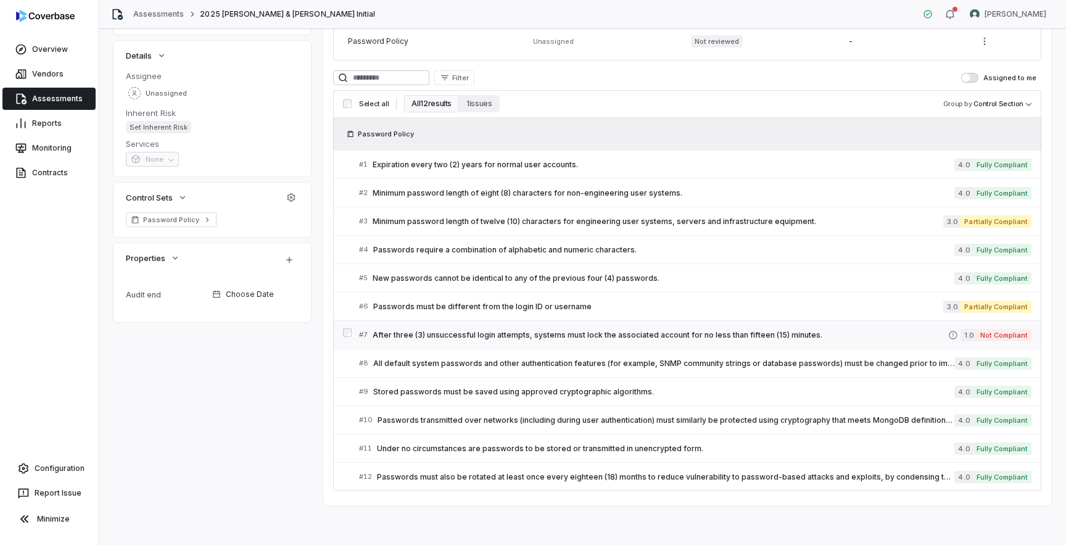
click at [728, 335] on span "After three (3) unsuccessful login attempts, systems must lock the associated a…" at bounding box center [661, 335] width 576 height 10
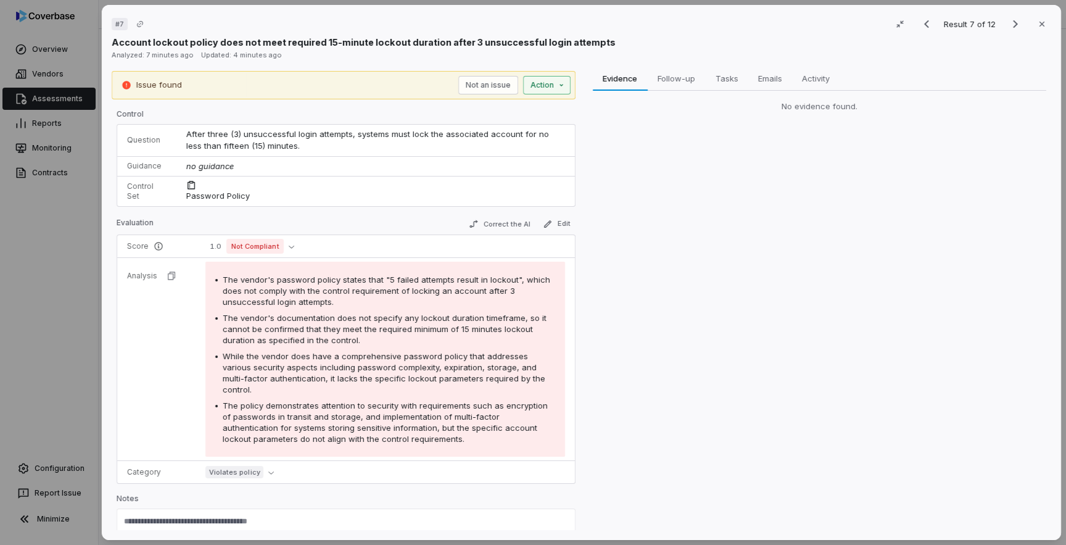
click at [561, 88] on div "# 7 Result 7 of 12 Close Account lockout policy does not meet required 15-minut…" at bounding box center [533, 272] width 1066 height 545
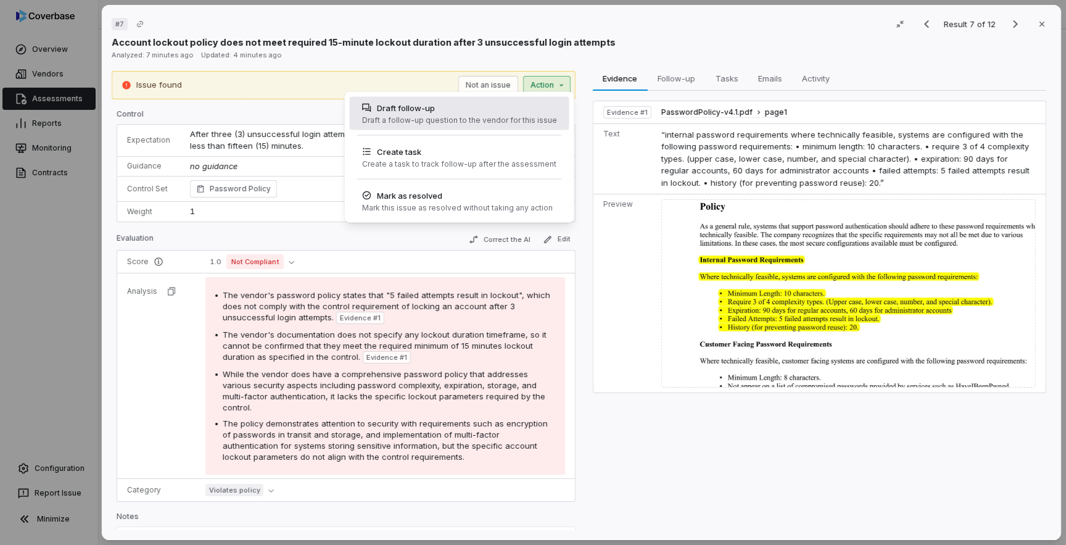
click at [535, 118] on div "Draft a follow-up question to the vendor for this issue" at bounding box center [459, 120] width 195 height 10
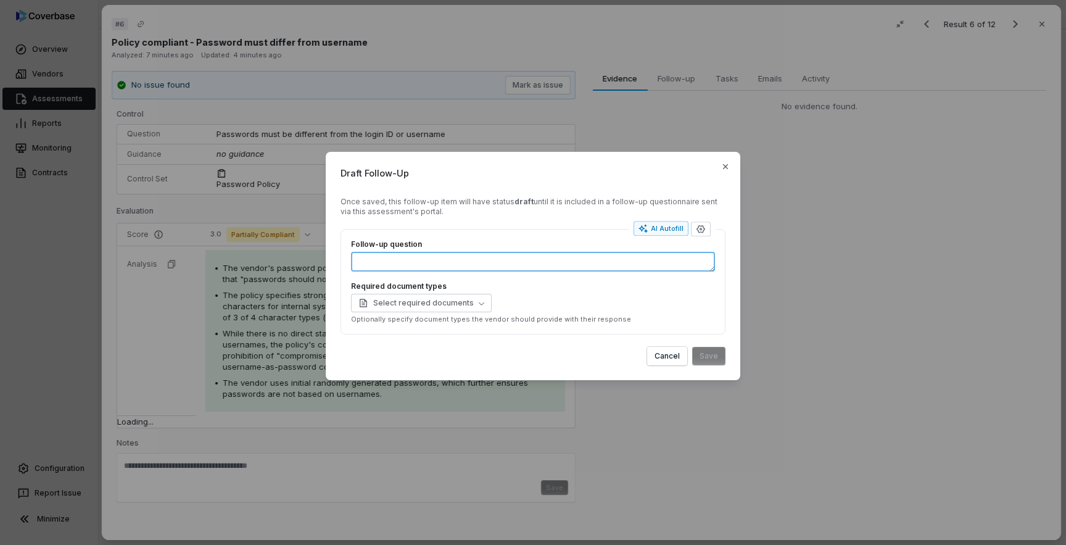
click at [534, 257] on textarea "Follow-up question" at bounding box center [533, 262] width 364 height 20
type textarea "*"
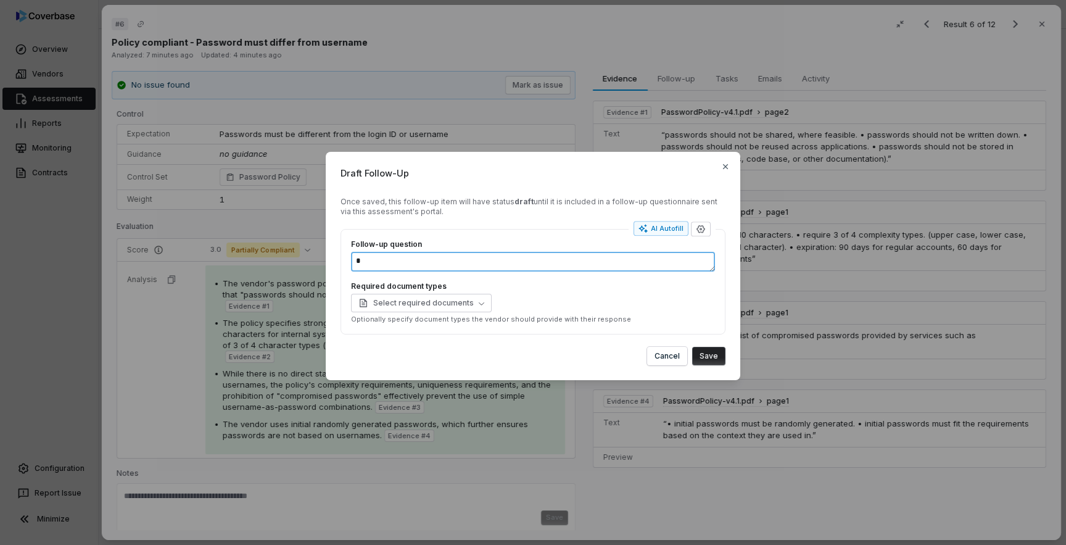
type textarea "*"
type textarea "**"
type textarea "*"
type textarea "***"
type textarea "*"
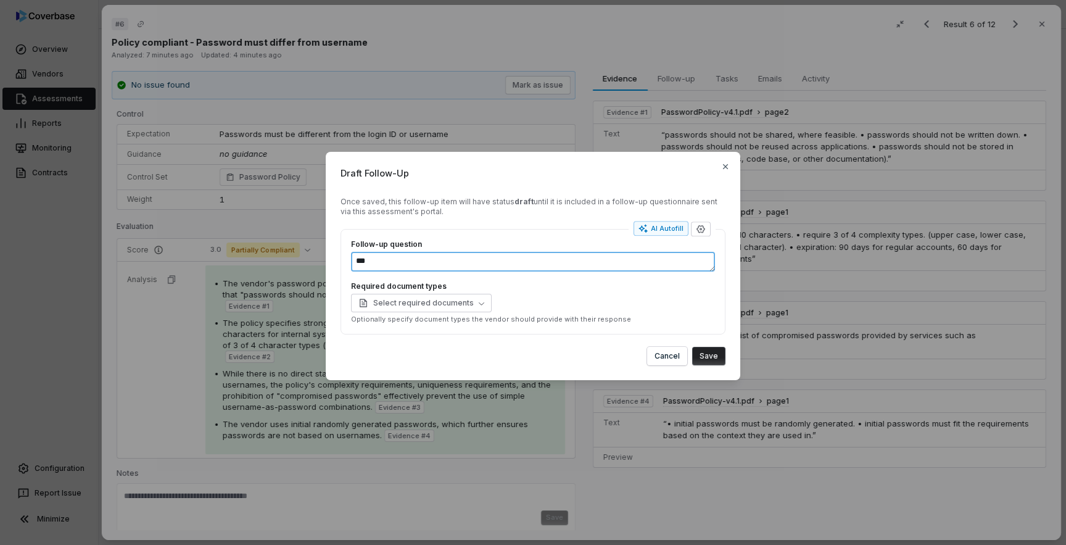
type textarea "****"
type textarea "*"
type textarea "*****"
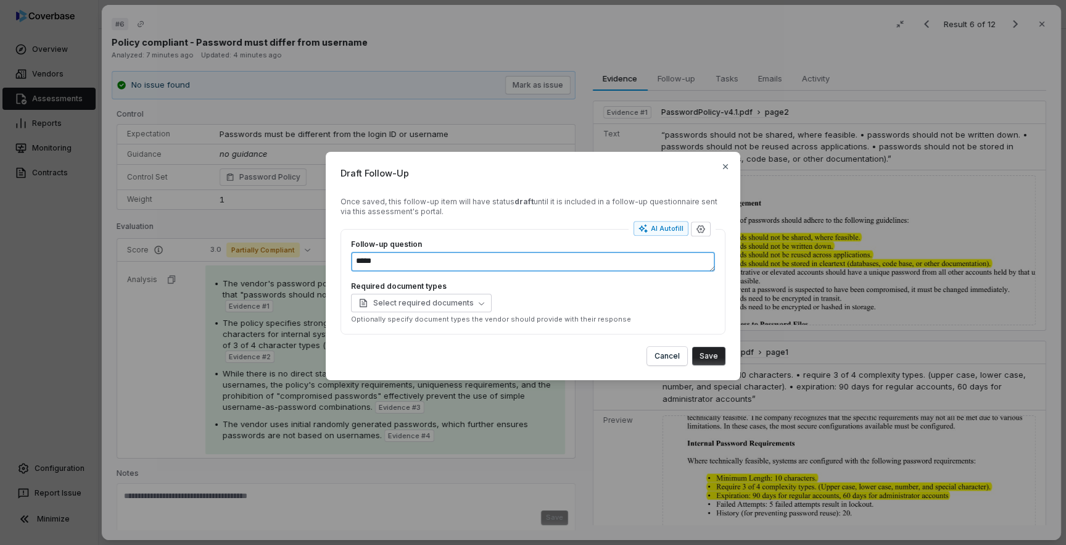
type textarea "*"
type textarea "******"
type textarea "*"
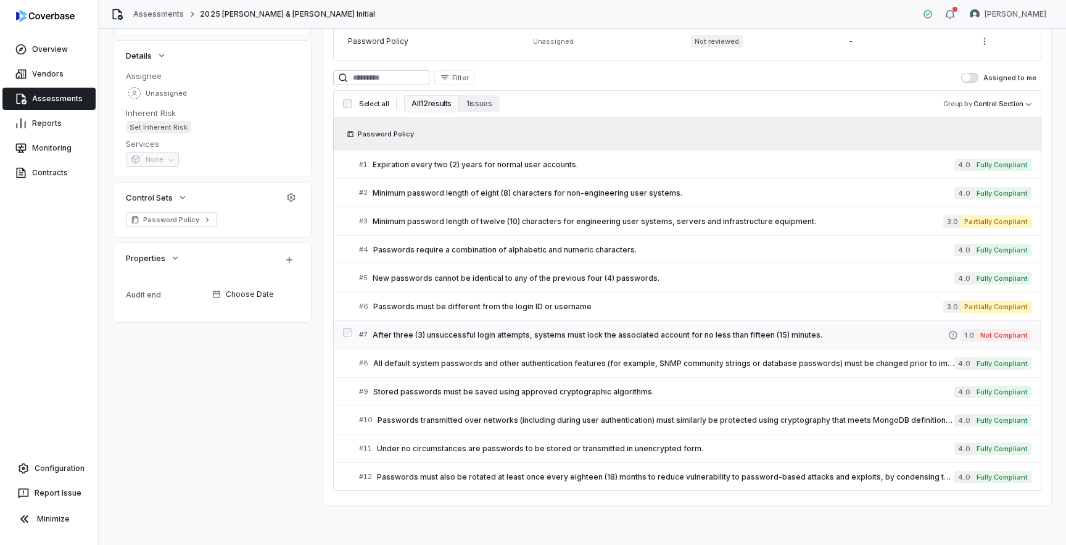
click at [630, 333] on span "After three (3) unsuccessful login attempts, systems must lock the associated a…" at bounding box center [661, 335] width 576 height 10
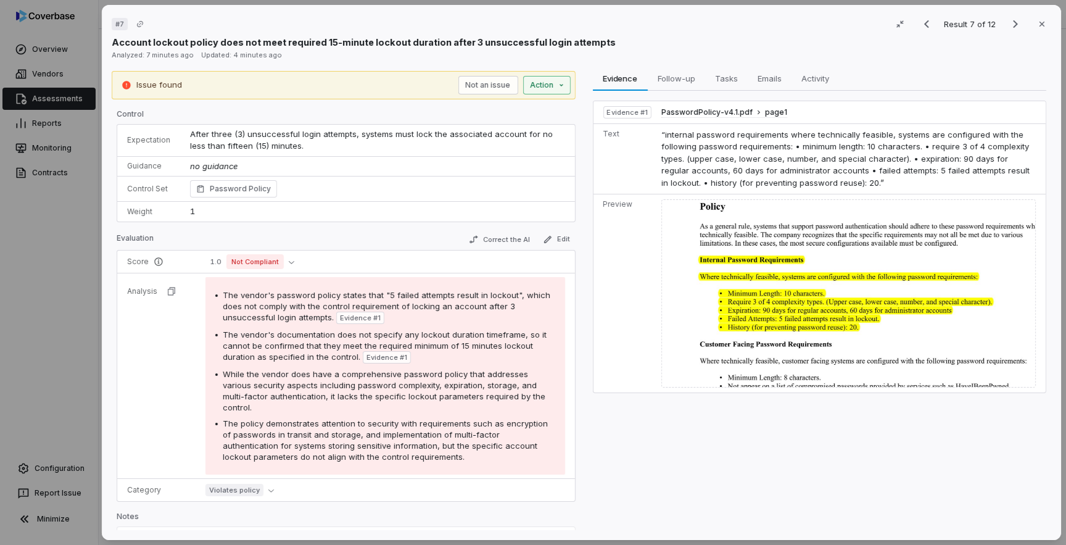
click at [568, 83] on div "# 7 Result 7 of 12 Close Account lockout policy does not meet required 15-minut…" at bounding box center [533, 272] width 1066 height 545
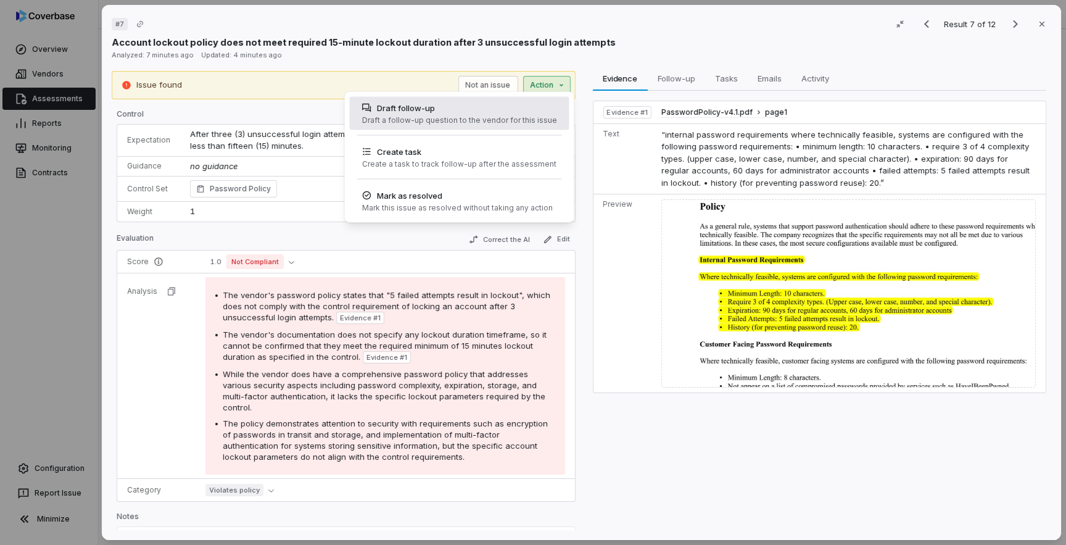
click at [511, 110] on div "Draft follow-up" at bounding box center [459, 108] width 195 height 12
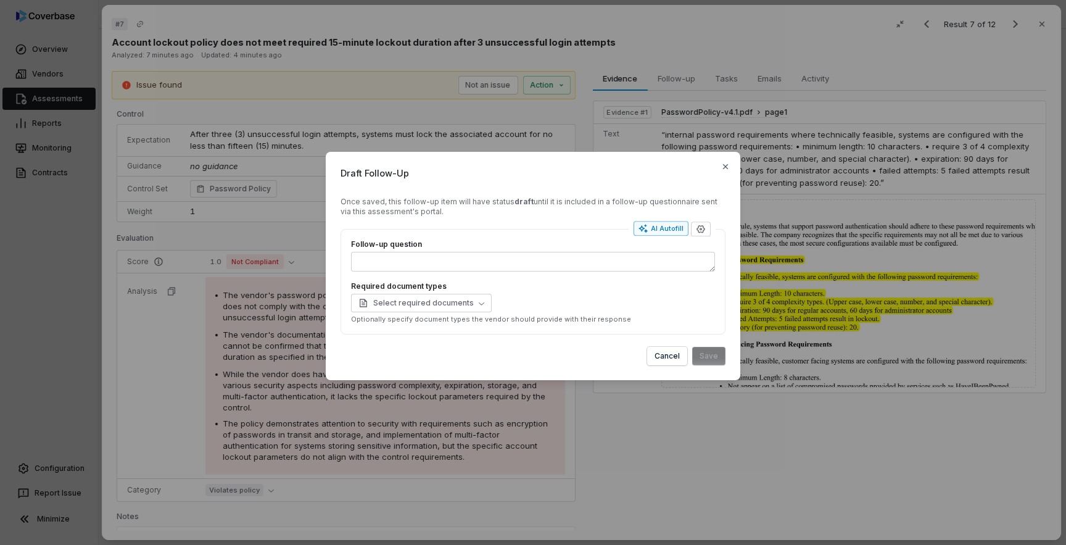
click at [663, 232] on div "AI Autofill" at bounding box center [661, 228] width 45 height 10
type textarea "*"
type textarea "**********"
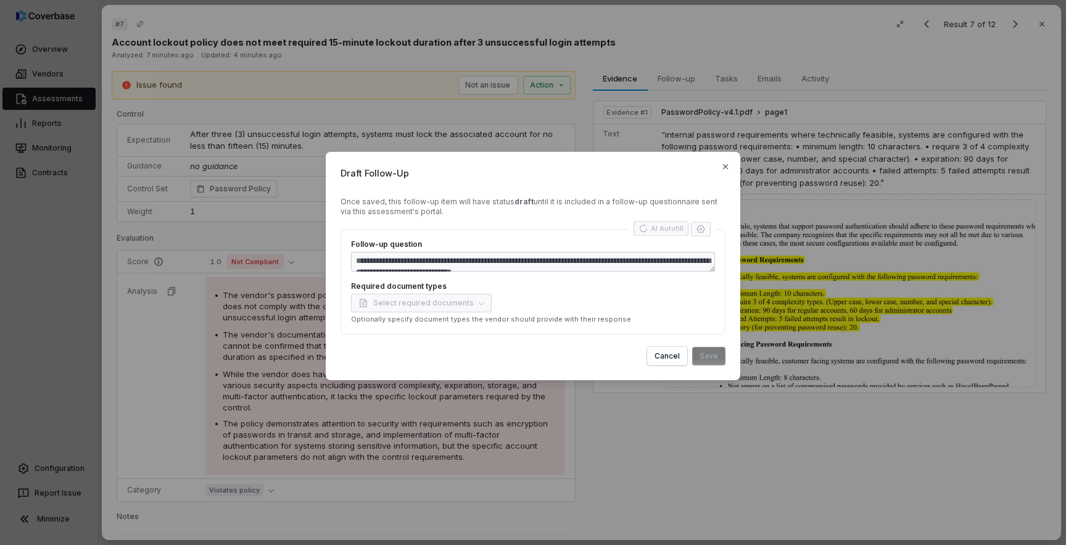
type textarea "*"
type textarea "**********"
type textarea "*"
type textarea "**********"
type textarea "*"
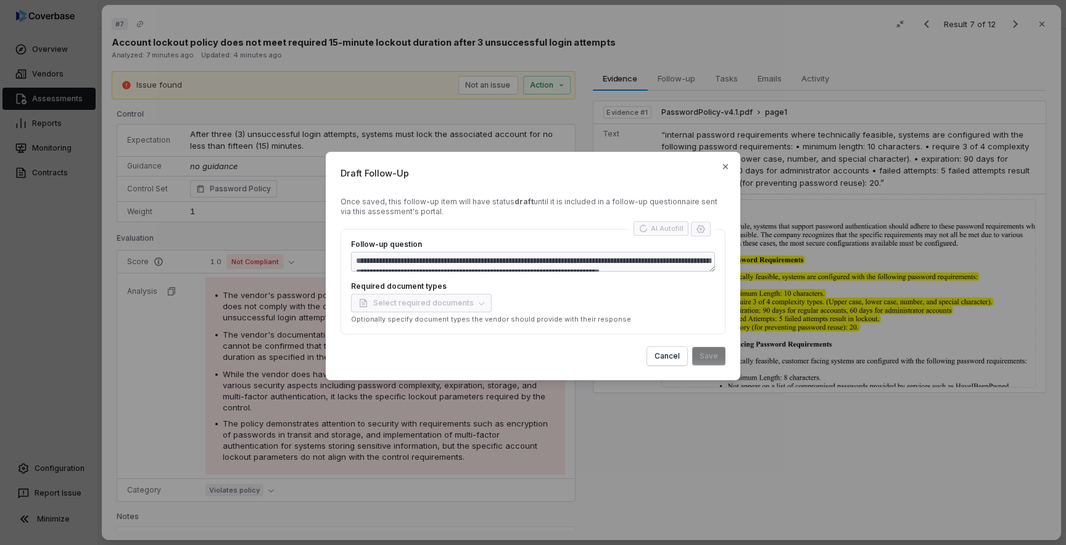
type textarea "**********"
type textarea "*"
type textarea "**********"
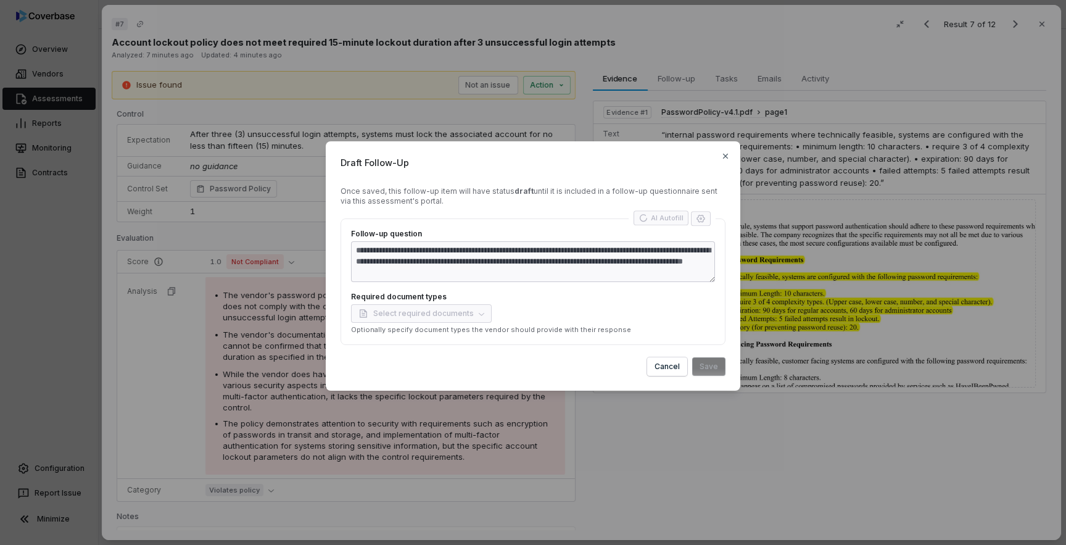
type textarea "*"
type textarea "**********"
type textarea "*"
type textarea "**********"
type textarea "*"
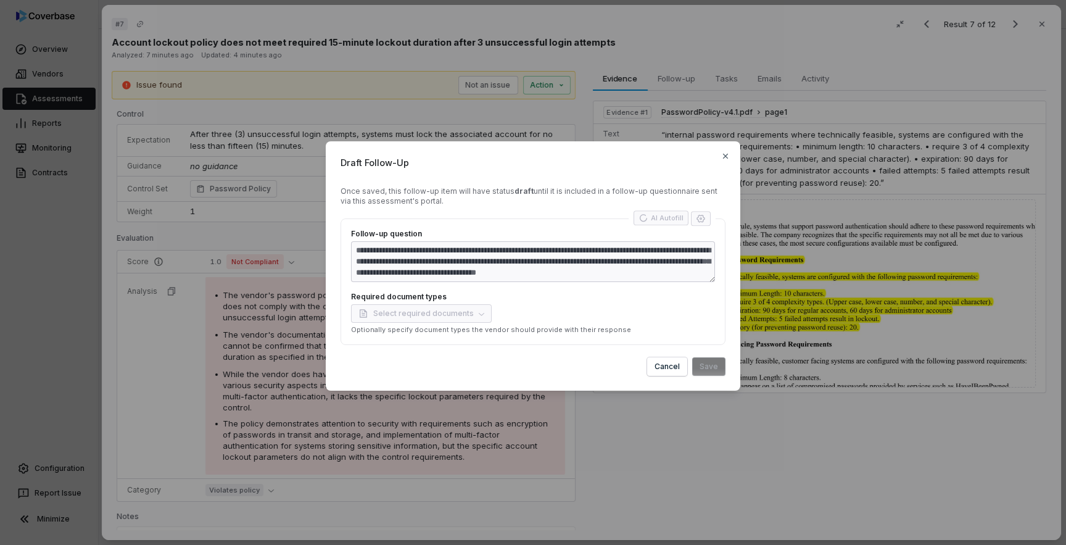
type textarea "**********"
type textarea "*"
type textarea "**********"
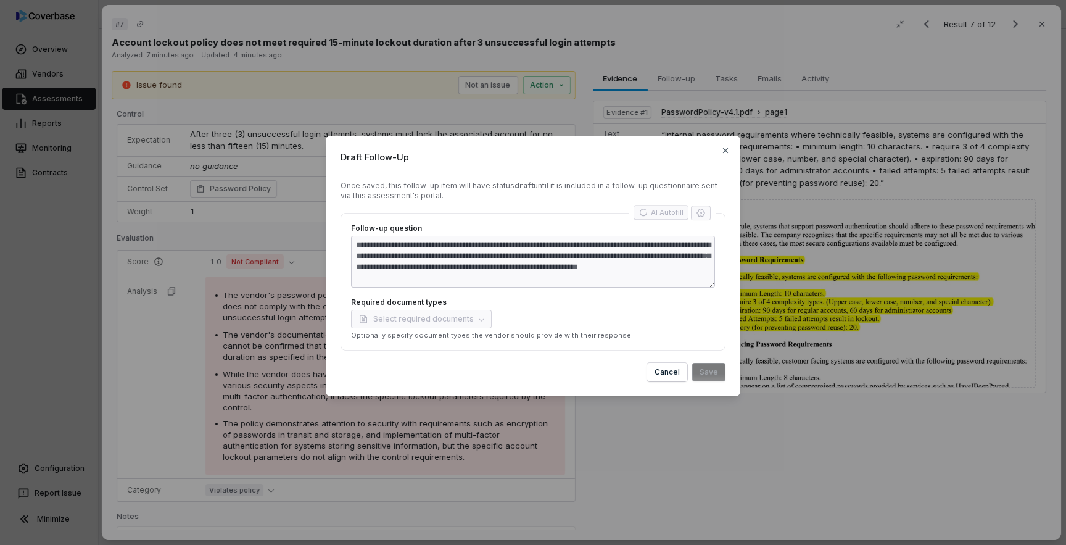
type textarea "*"
type textarea "**********"
type textarea "*"
type textarea "**********"
type textarea "*"
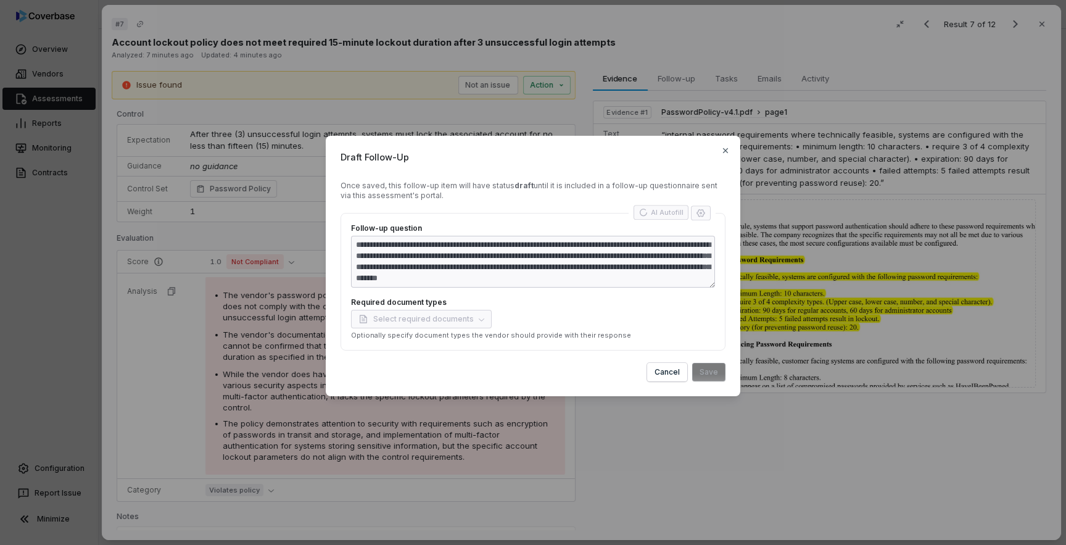
type textarea "**********"
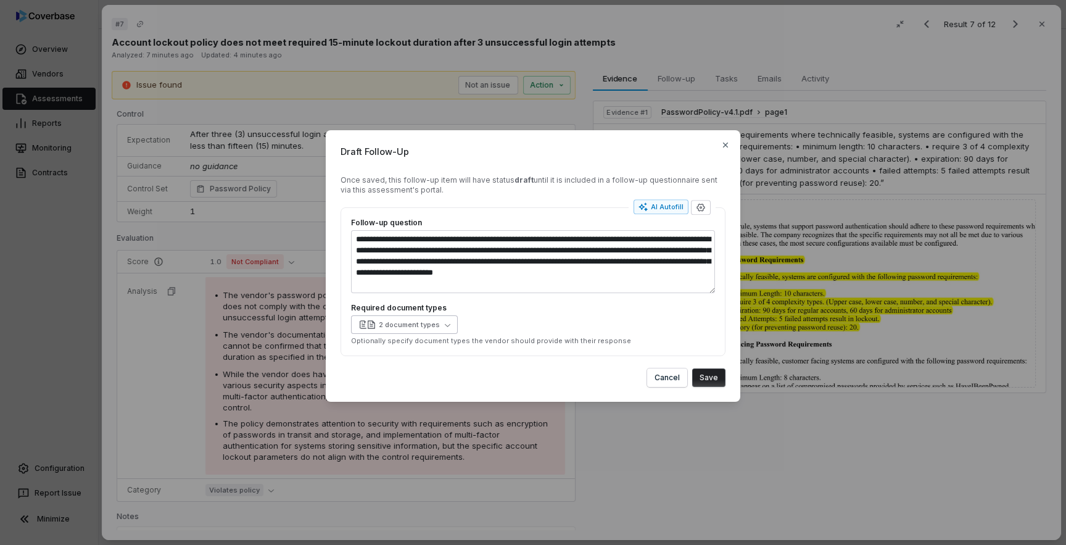
click at [445, 326] on icon "button" at bounding box center [448, 325] width 6 height 6
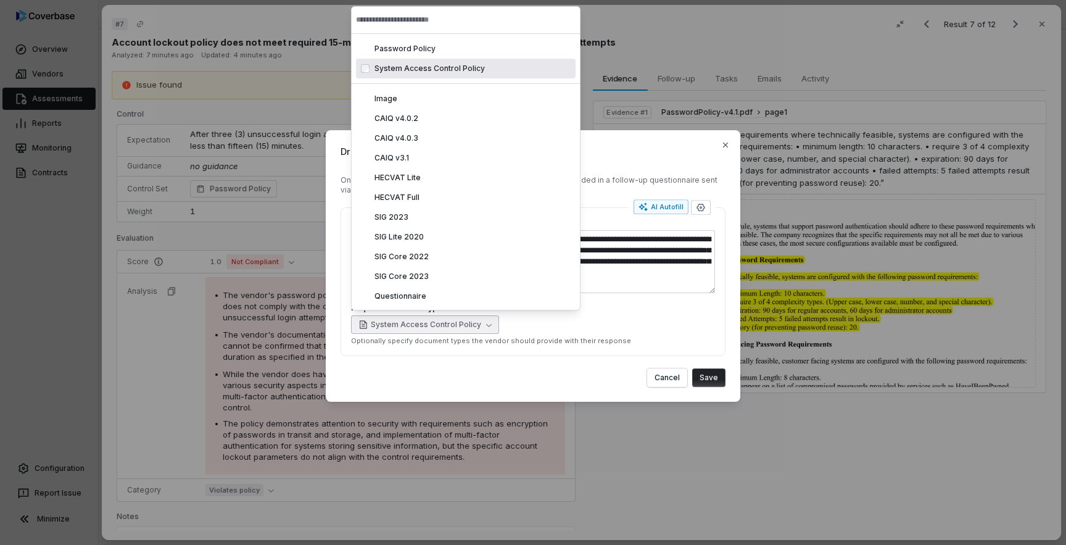
type textarea "*"
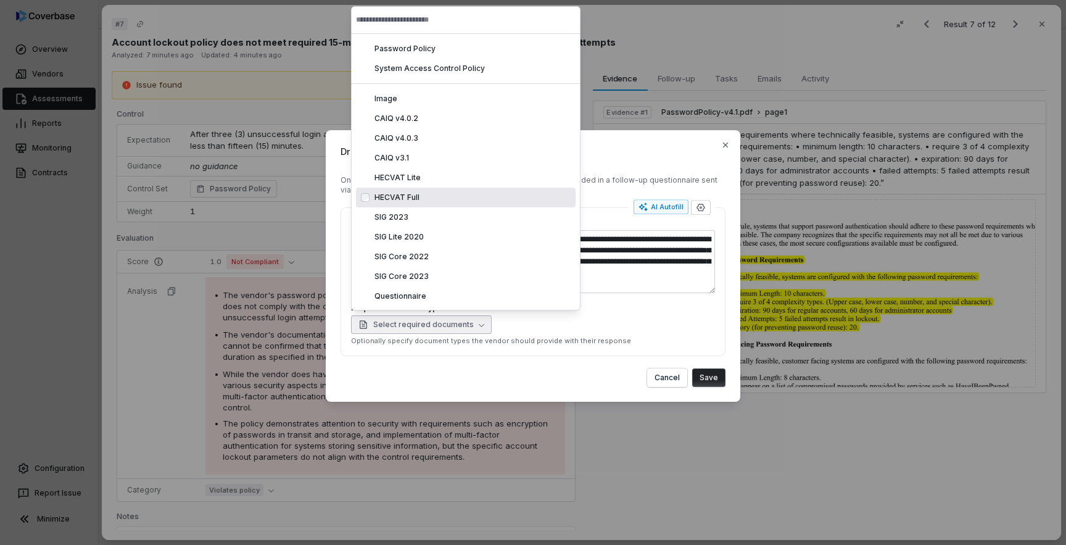
click at [716, 377] on button "Save" at bounding box center [708, 377] width 33 height 19
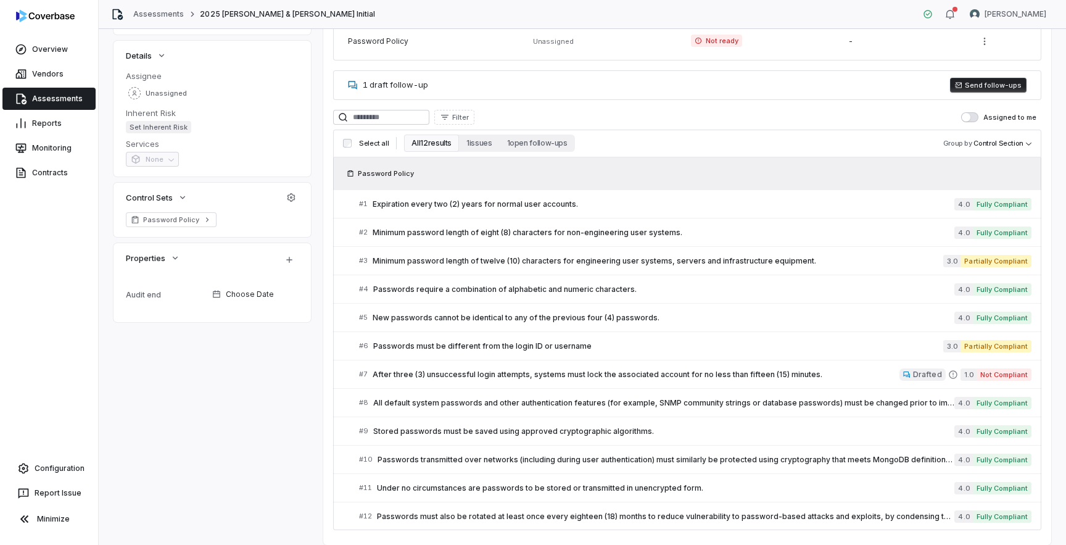
click at [998, 88] on button "Send follow-ups" at bounding box center [988, 85] width 77 height 15
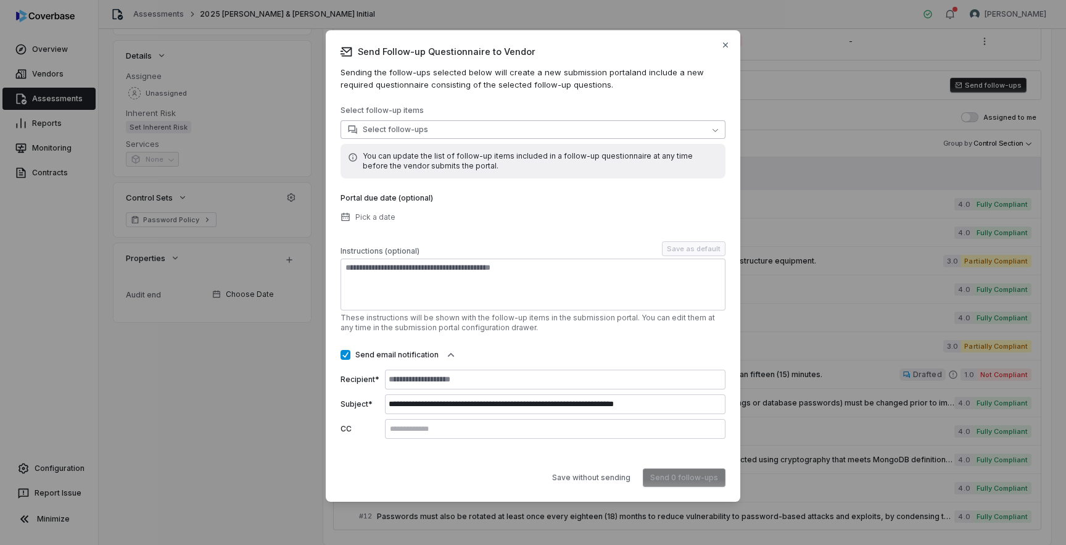
click at [431, 128] on button "Select follow-ups" at bounding box center [533, 129] width 385 height 19
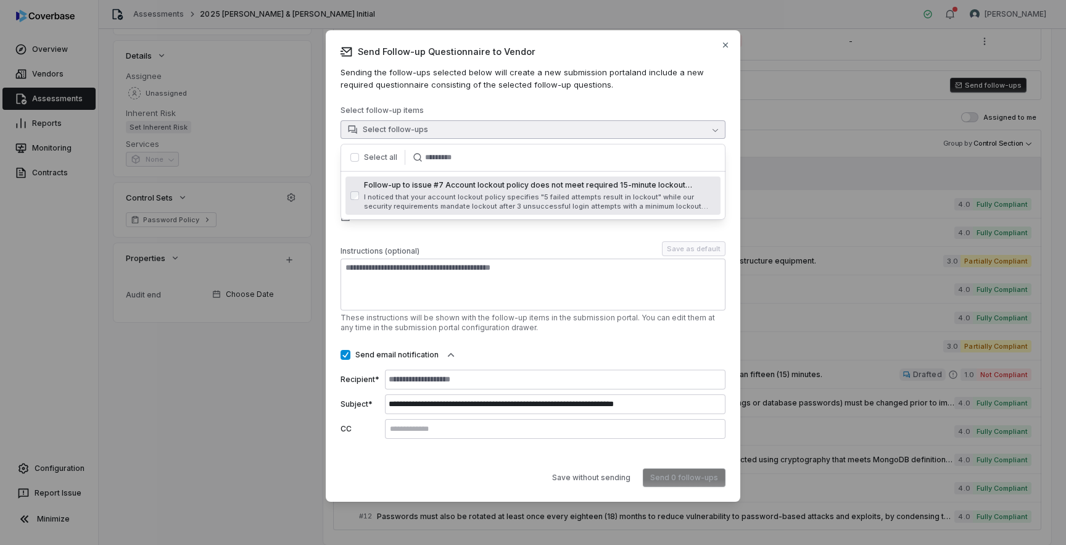
click at [353, 162] on div "Select all" at bounding box center [386, 157] width 80 height 15
click at [353, 159] on button "button" at bounding box center [354, 157] width 9 height 9
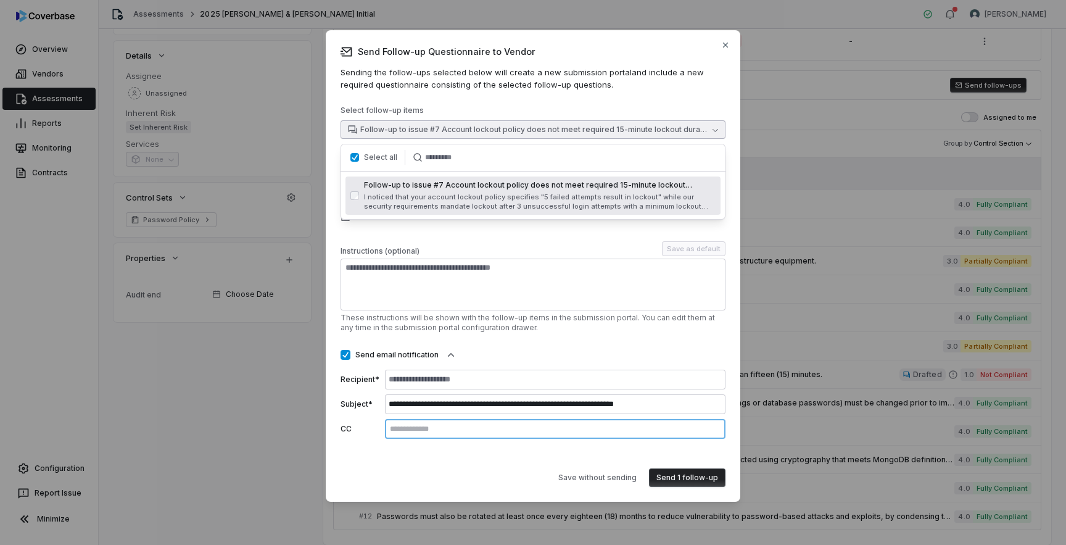
click at [481, 425] on input "text" at bounding box center [555, 429] width 336 height 10
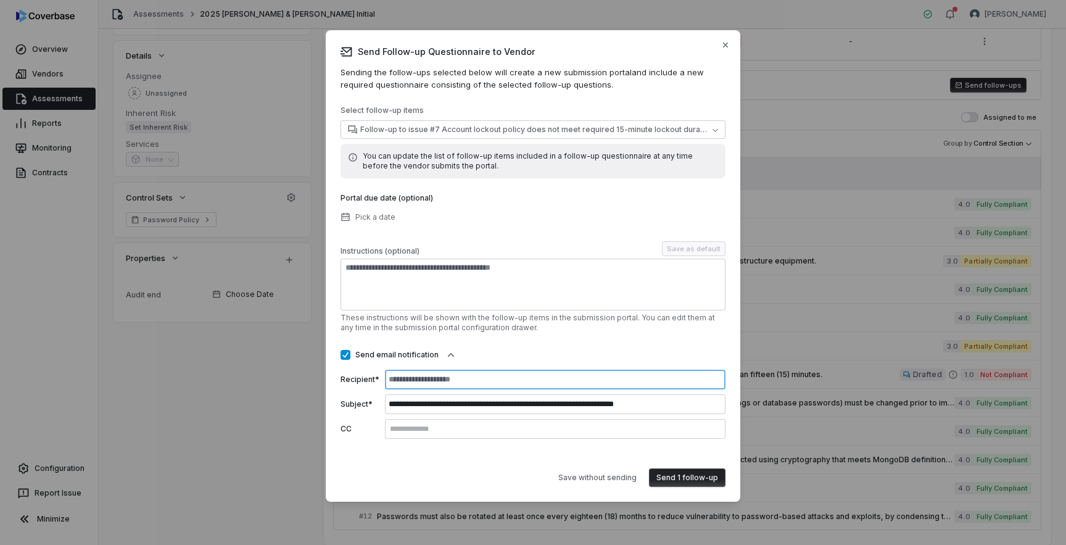
click at [487, 382] on input at bounding box center [555, 380] width 341 height 20
type input "**********"
click at [544, 346] on div "**********" at bounding box center [533, 272] width 385 height 333
click at [669, 480] on button "Send 1 follow-up" at bounding box center [687, 477] width 77 height 19
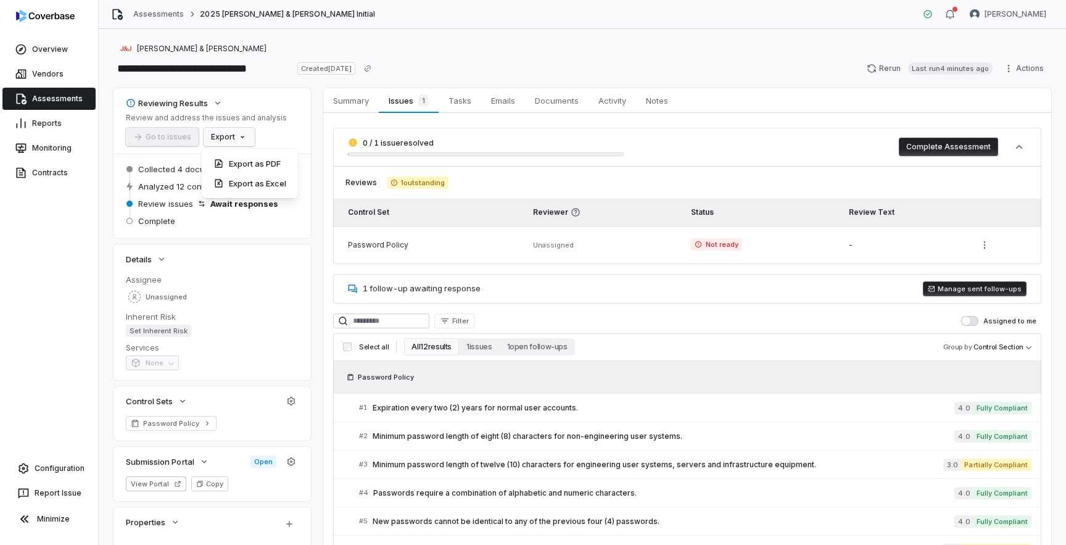
click at [241, 139] on html "**********" at bounding box center [533, 272] width 1066 height 545
click at [267, 160] on div "Export as PDF" at bounding box center [250, 164] width 87 height 20
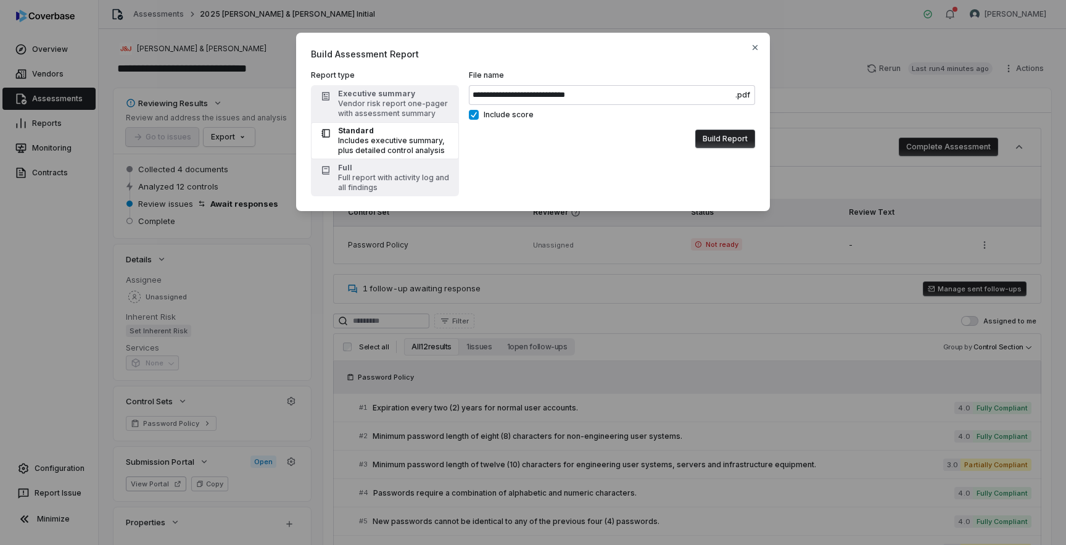
click at [724, 138] on button "Build Report" at bounding box center [725, 139] width 60 height 19
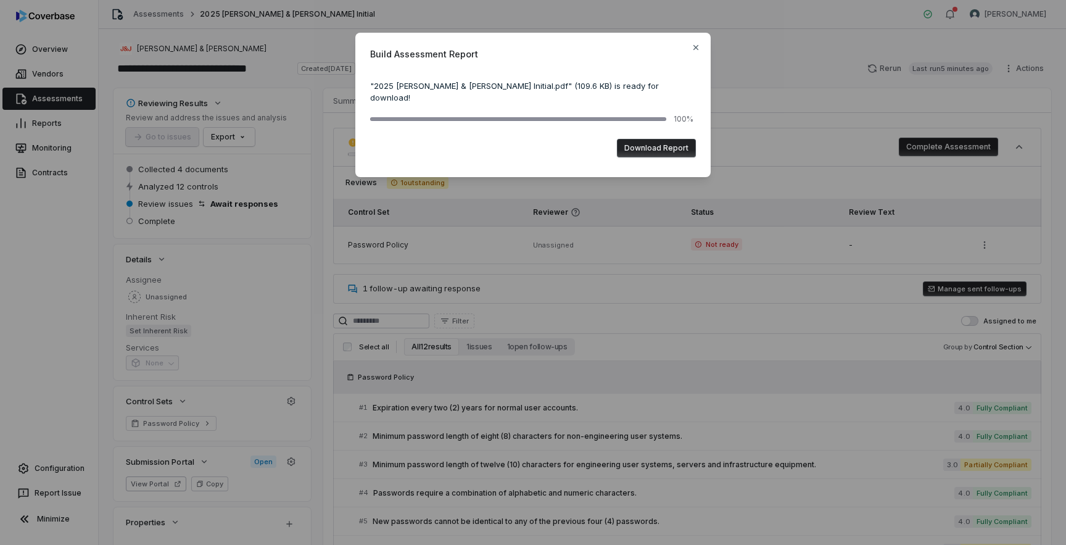
click at [639, 139] on button "Download Report" at bounding box center [656, 148] width 79 height 19
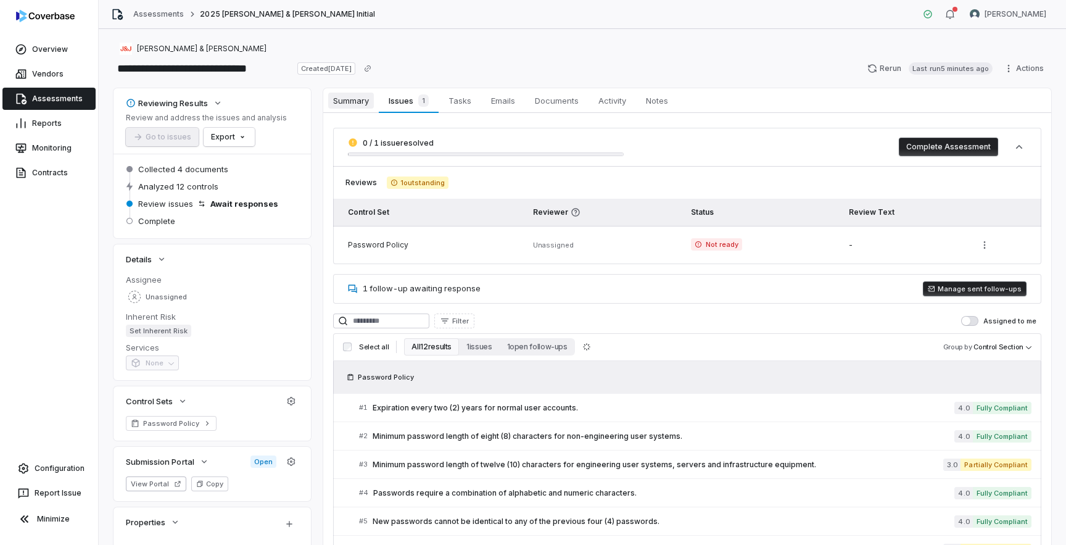
click at [349, 95] on span "Summary" at bounding box center [351, 101] width 46 height 16
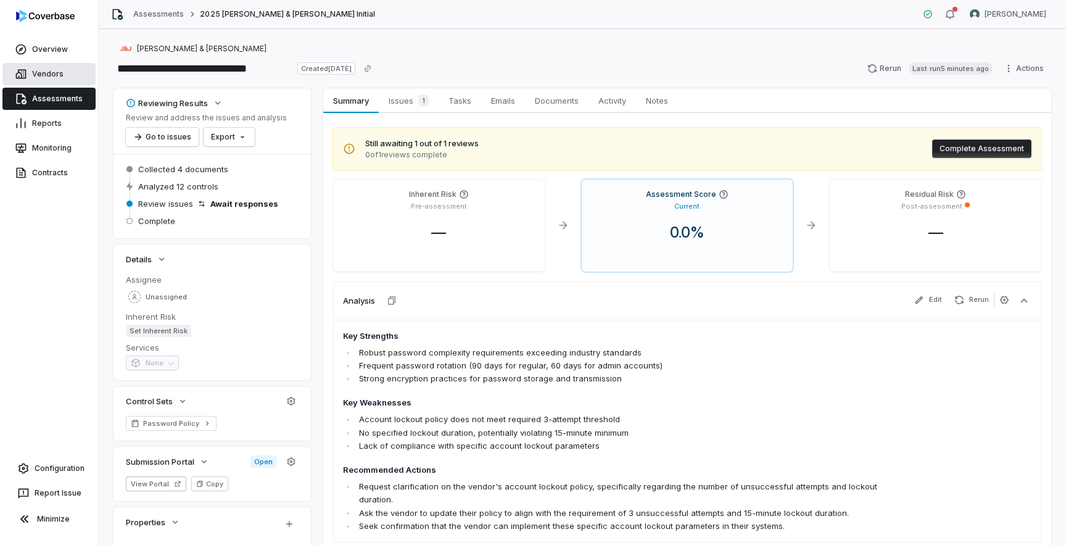
click at [54, 77] on link "Vendors" at bounding box center [48, 74] width 93 height 22
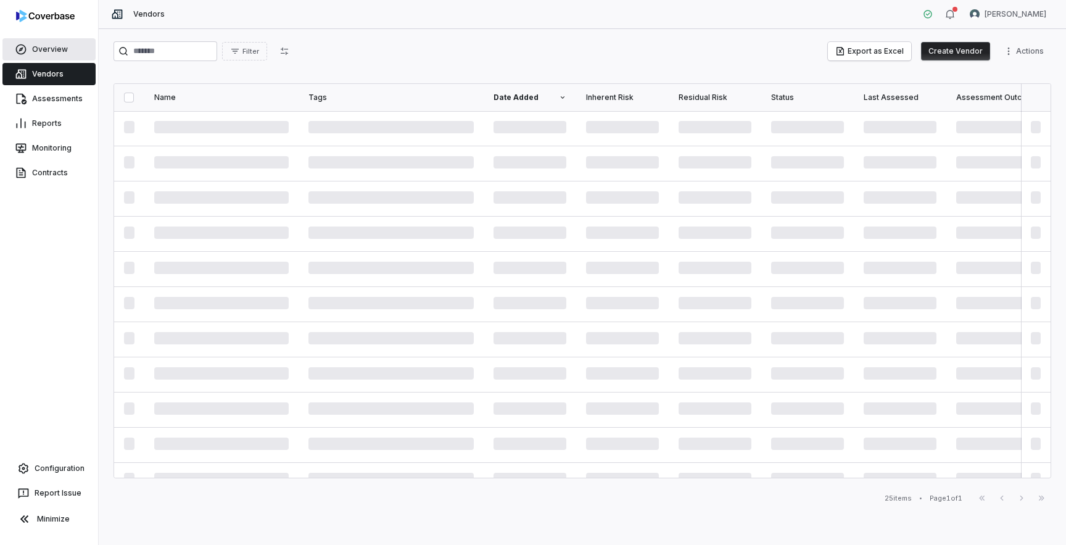
click at [52, 48] on link "Overview" at bounding box center [48, 49] width 93 height 22
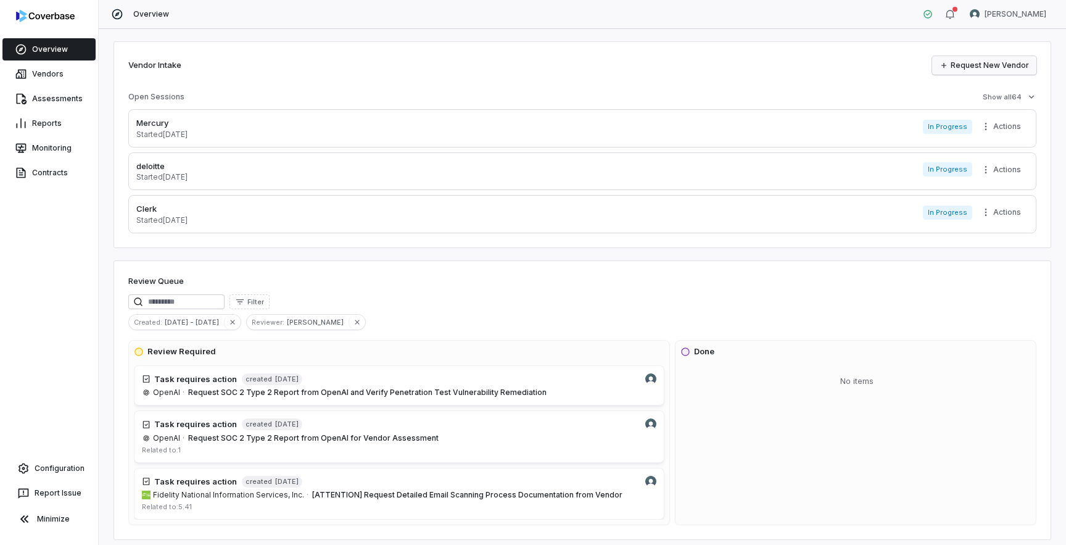
click at [969, 68] on link "Request New Vendor" at bounding box center [984, 65] width 104 height 19
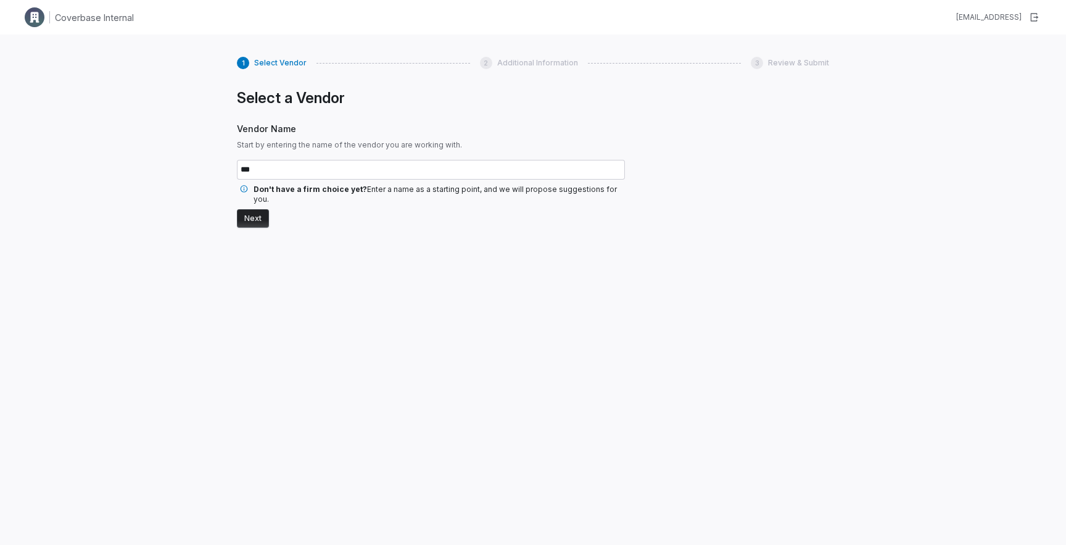
type input "***"
click at [251, 209] on button "Next" at bounding box center [253, 218] width 32 height 19
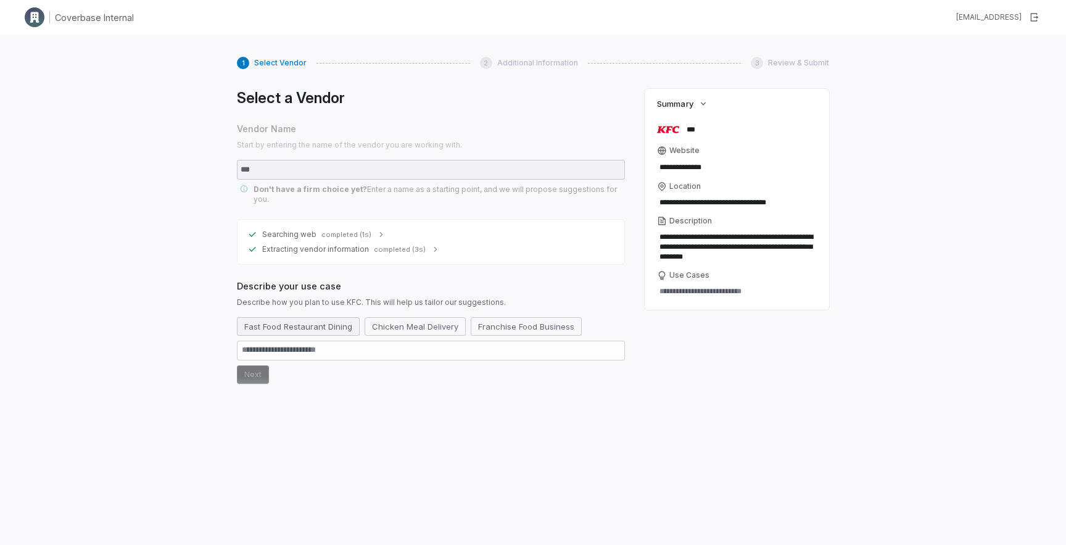
click at [288, 318] on button "Fast Food Restaurant Dining" at bounding box center [298, 326] width 123 height 19
click at [250, 366] on button "Next" at bounding box center [253, 374] width 32 height 19
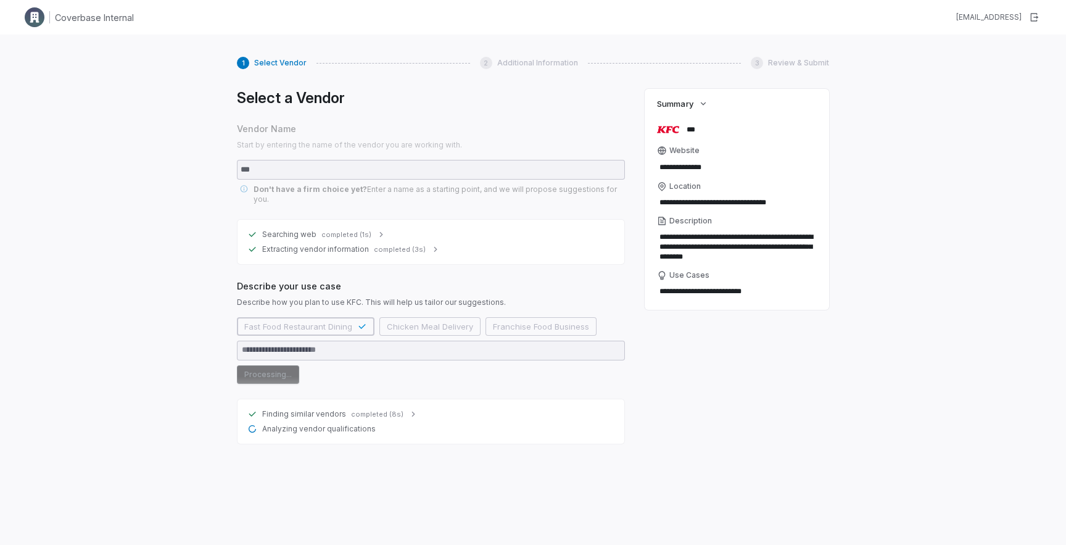
click at [436, 424] on div "Analyzing vendor qualifications" at bounding box center [430, 429] width 367 height 10
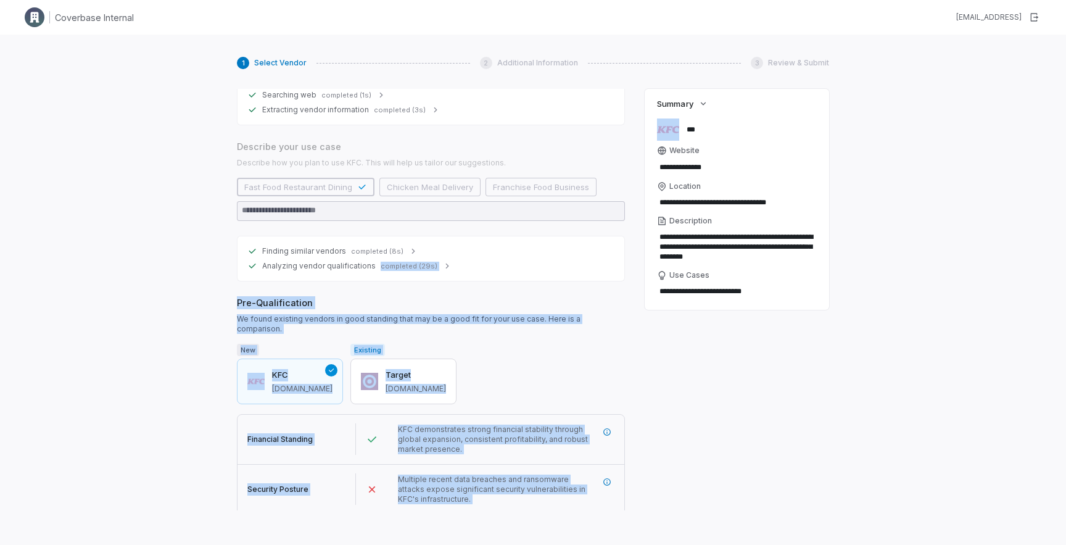
scroll to position [181, 0]
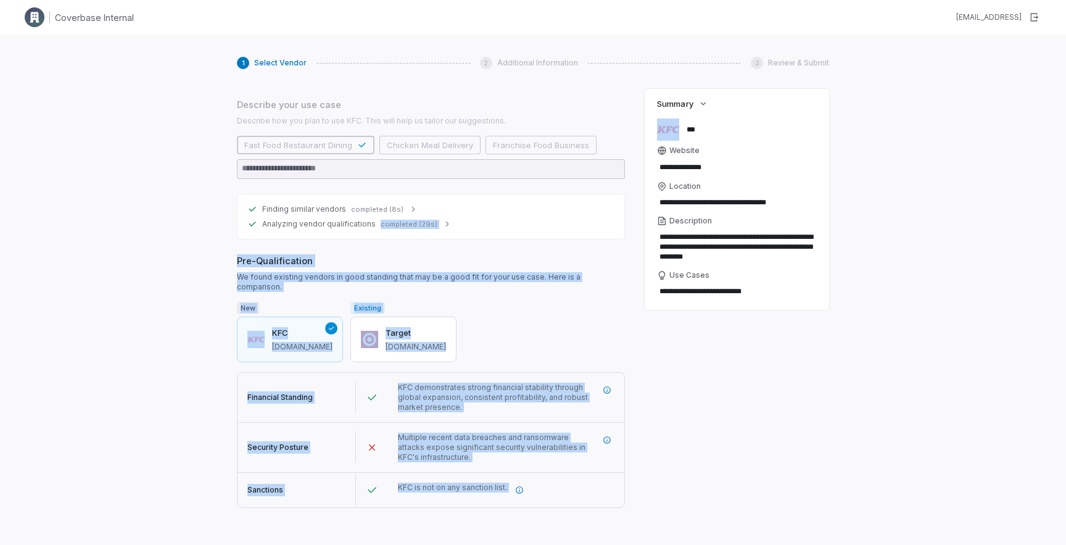
click at [512, 323] on div "New KFC [DOMAIN_NAME] Existing Target [DOMAIN_NAME]" at bounding box center [431, 334] width 388 height 65
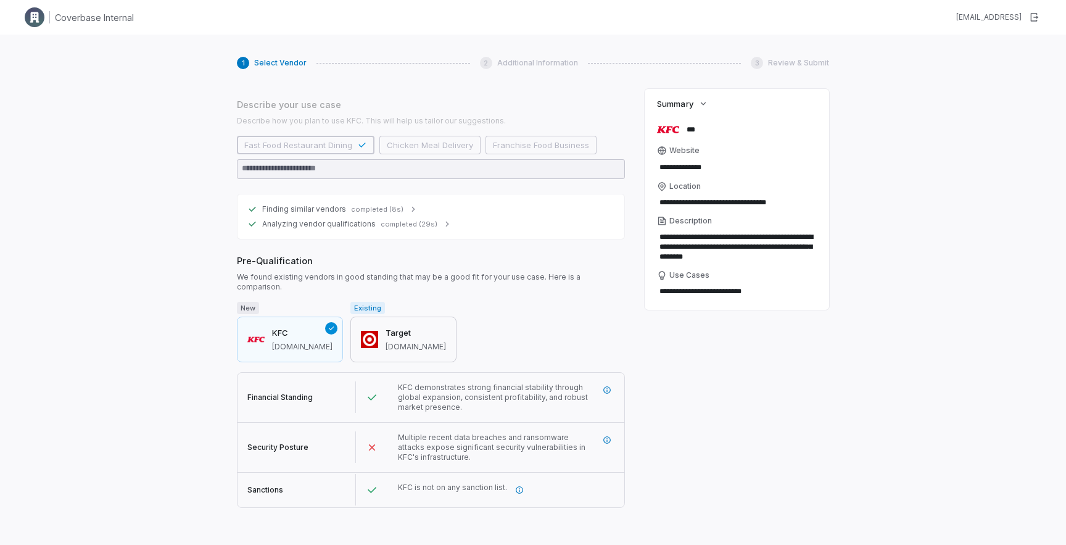
click at [400, 327] on h3 "Target" at bounding box center [416, 333] width 60 height 12
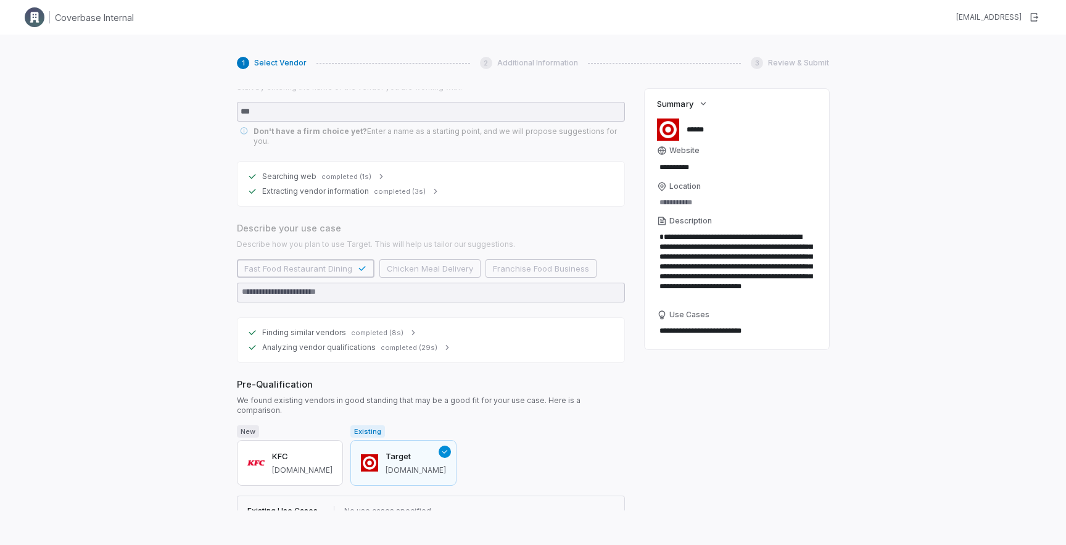
scroll to position [137, 0]
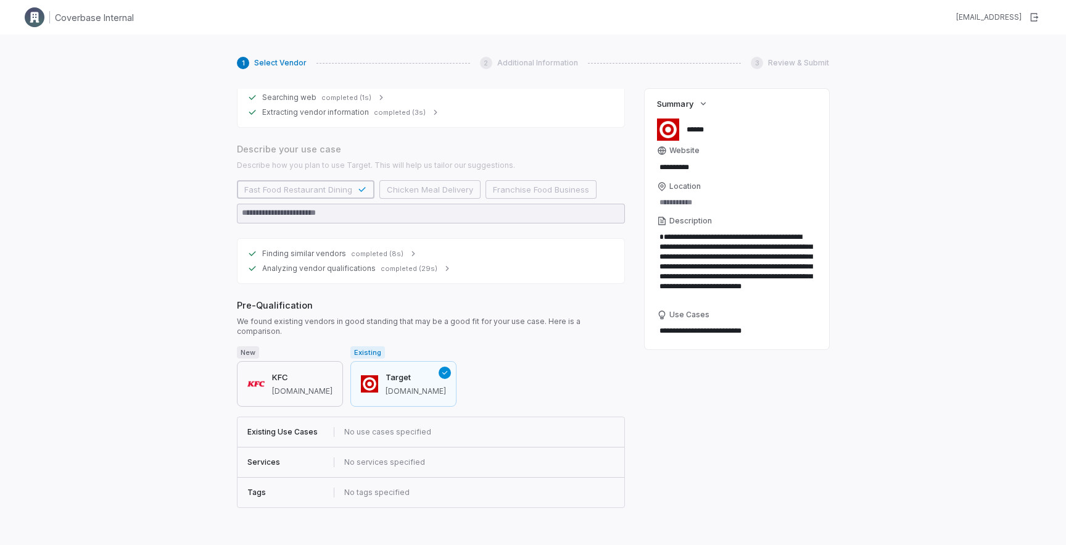
click at [302, 371] on div "KFC [DOMAIN_NAME]" at bounding box center [302, 383] width 60 height 25
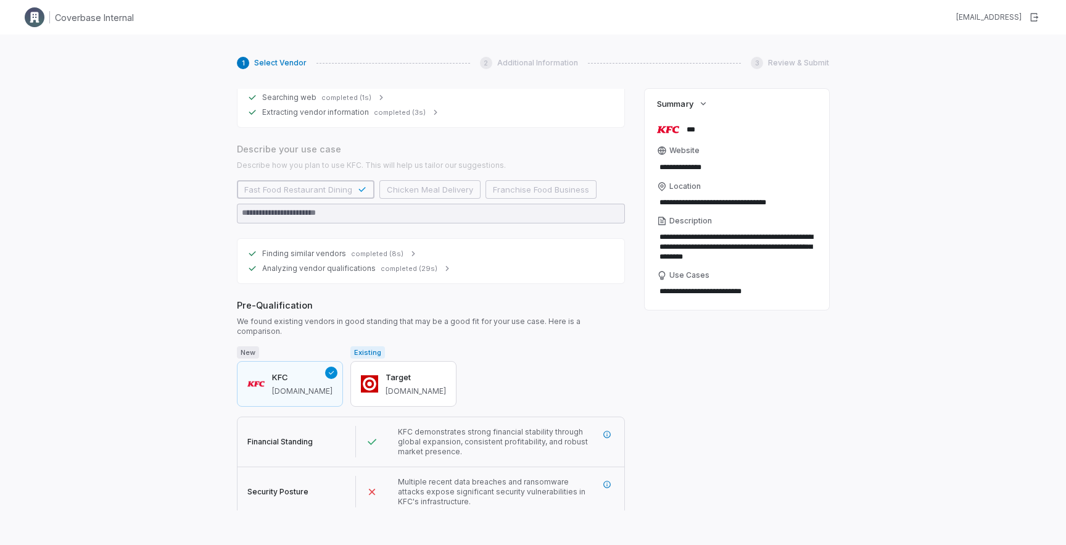
scroll to position [181, 0]
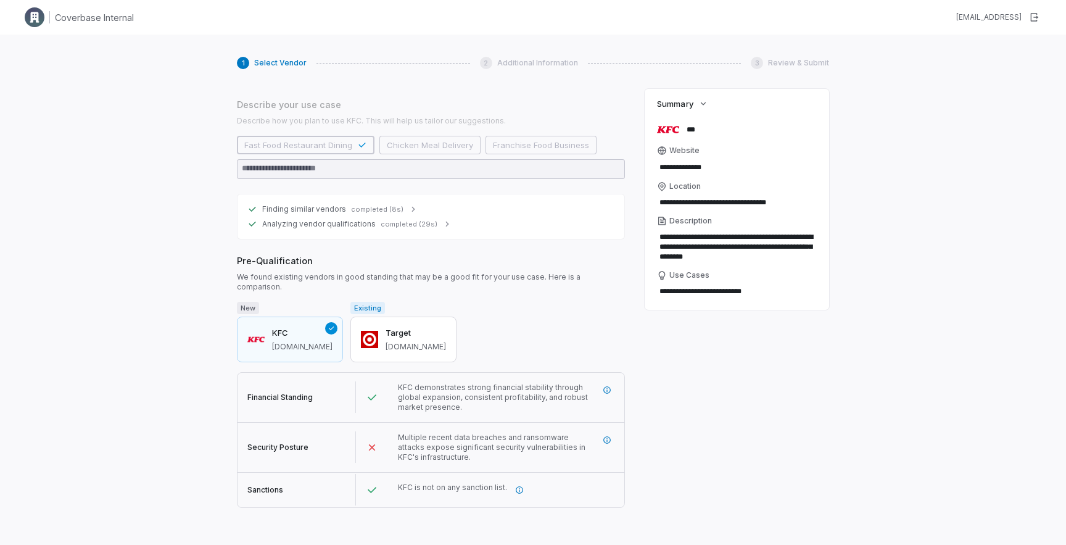
click at [254, 513] on button "Next" at bounding box center [253, 522] width 32 height 19
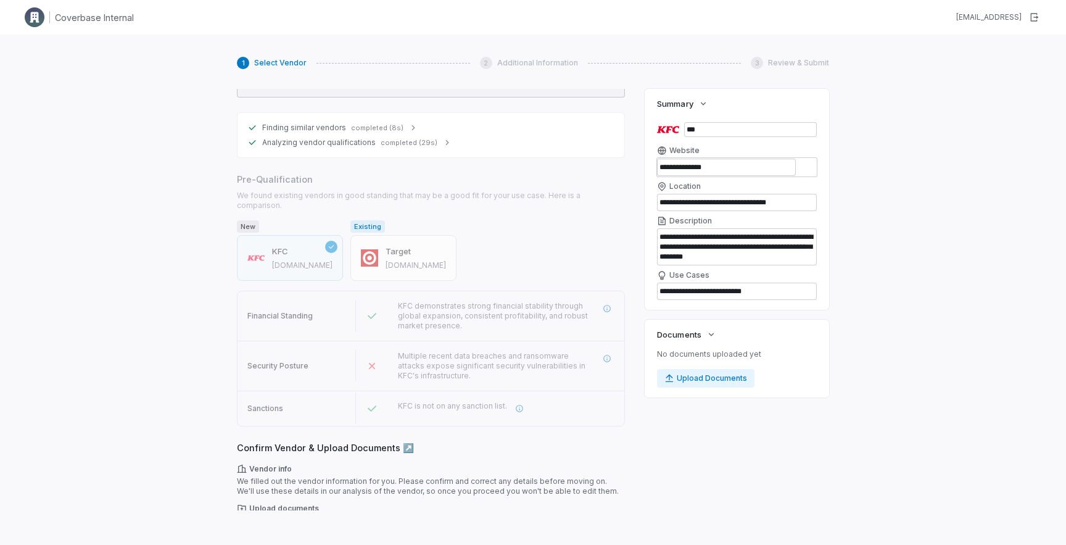
scroll to position [296, 0]
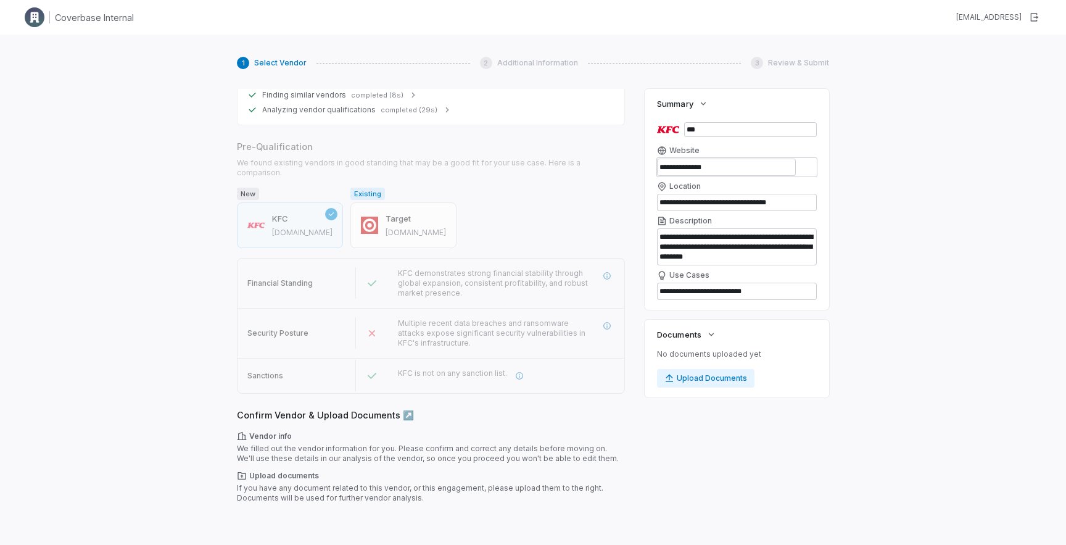
click at [254, 513] on button "Next" at bounding box center [253, 522] width 32 height 19
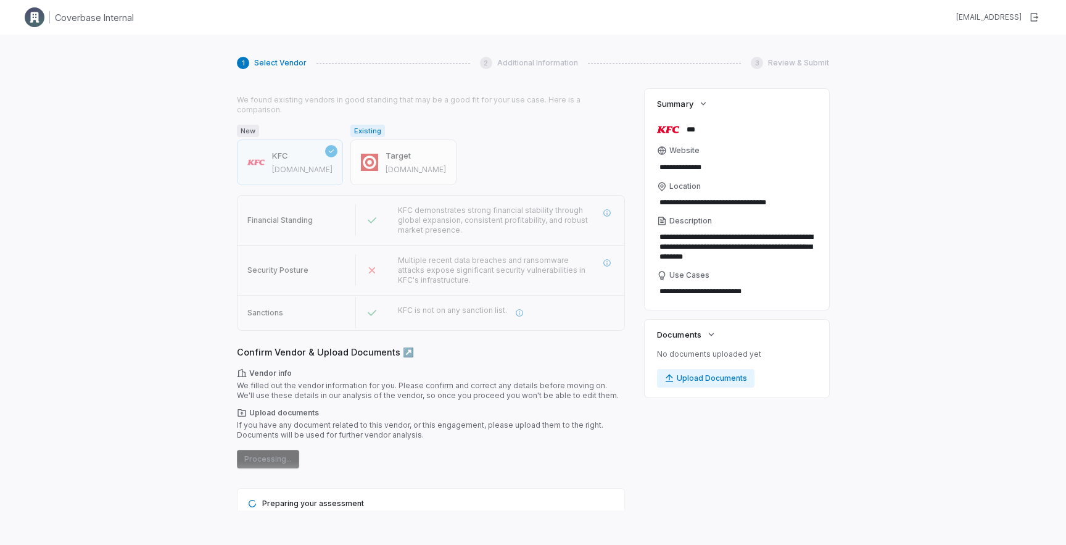
scroll to position [441, 0]
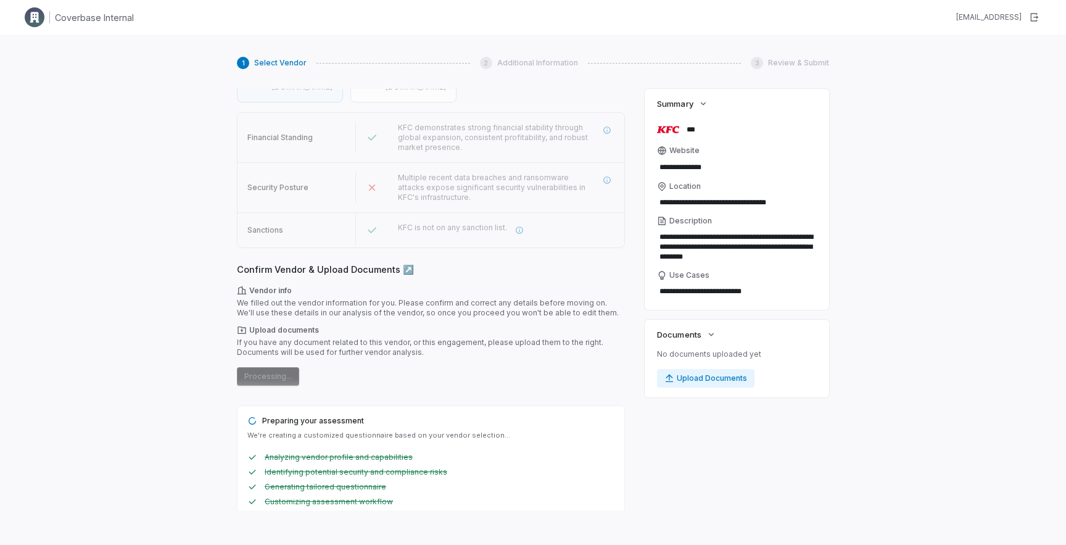
type textarea "*"
